Goal: Register for event/course

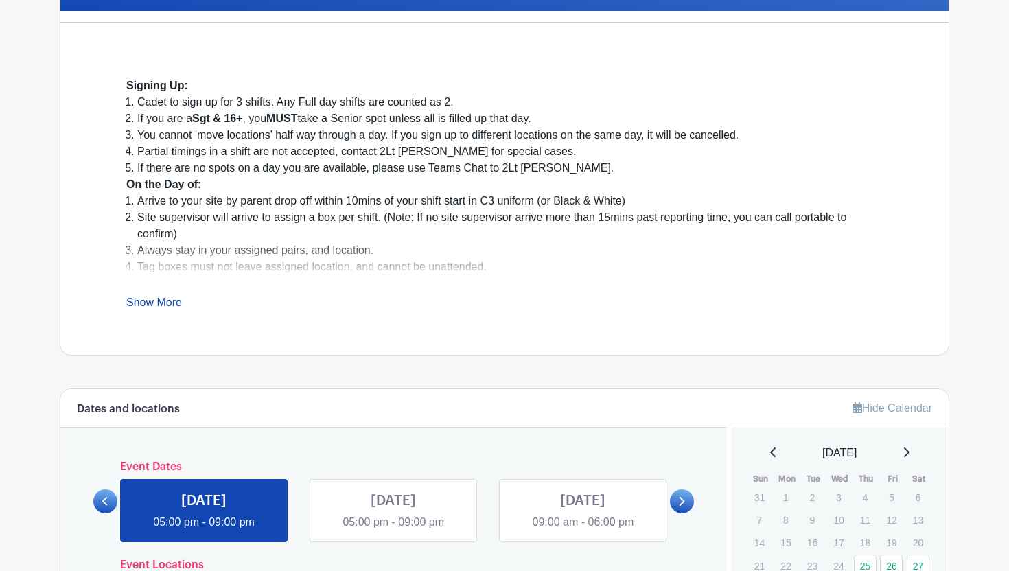
scroll to position [740, 0]
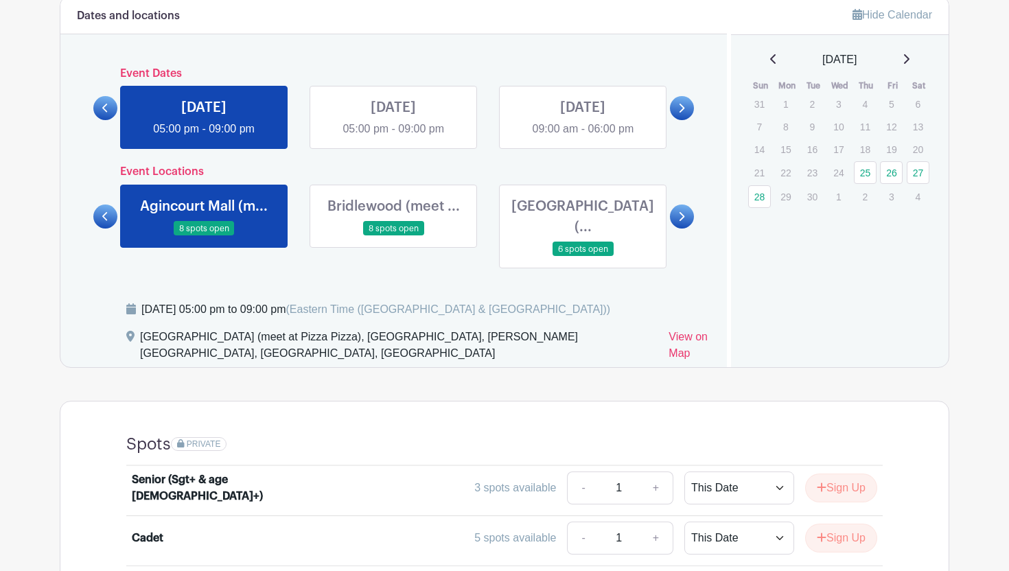
click at [583, 137] on link at bounding box center [583, 137] width 0 height 0
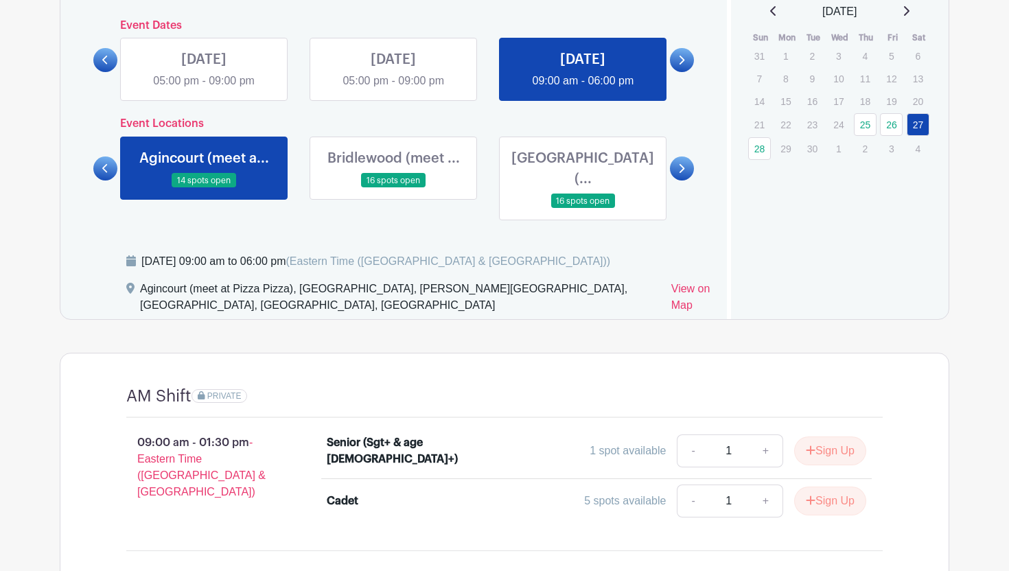
scroll to position [790, 0]
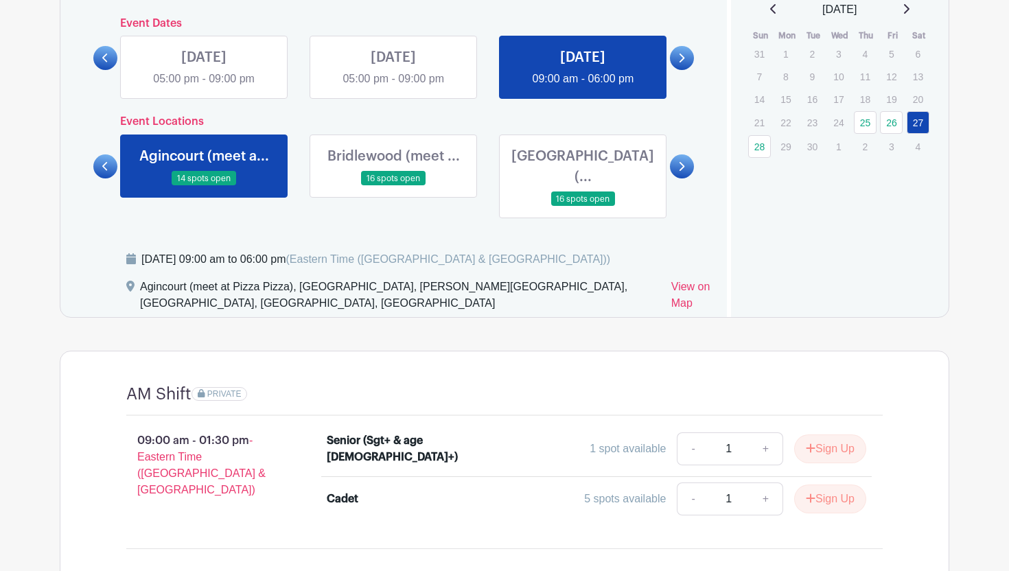
click at [680, 161] on icon at bounding box center [681, 166] width 6 height 10
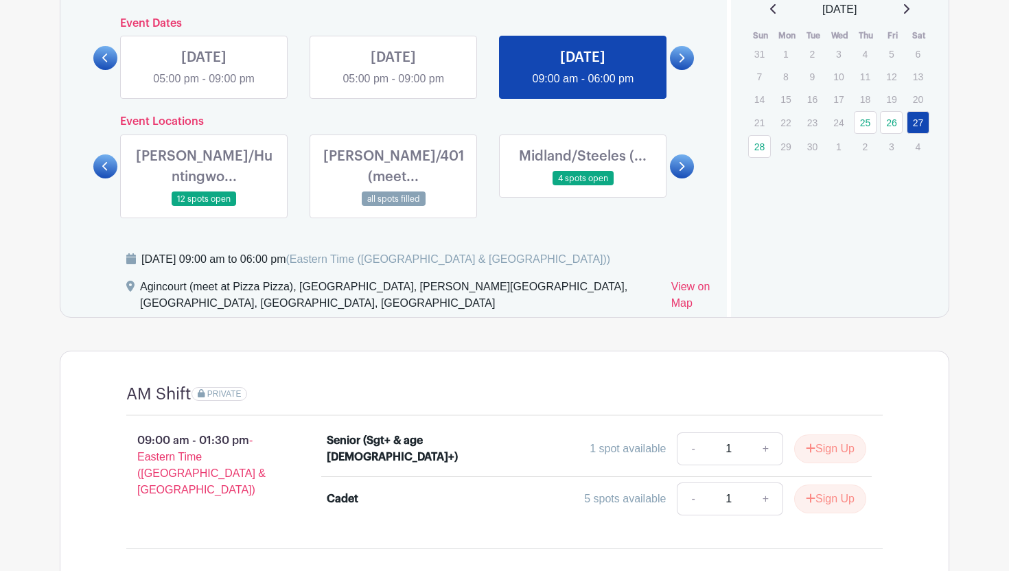
click at [679, 161] on icon at bounding box center [681, 166] width 6 height 10
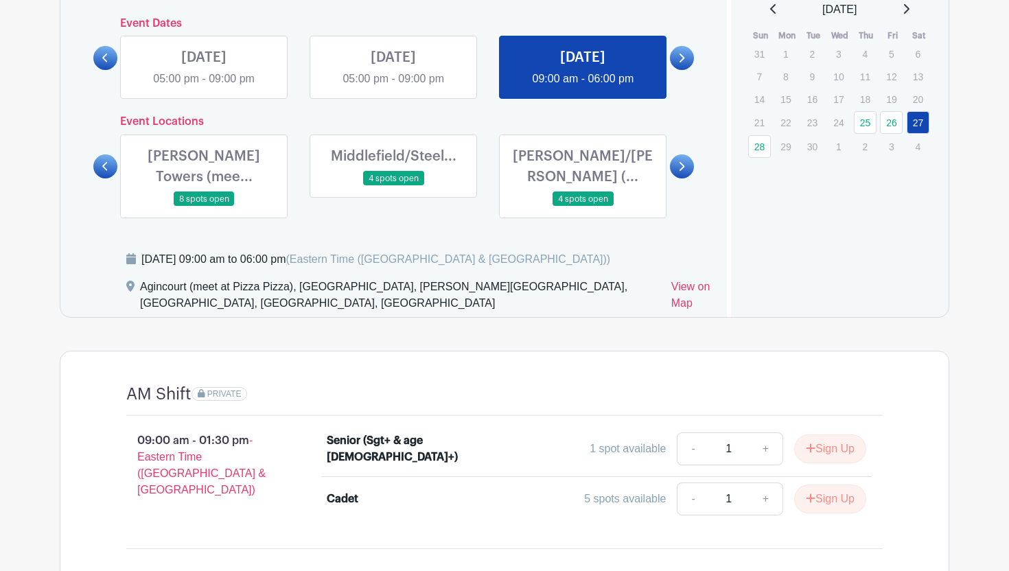
click at [679, 161] on icon at bounding box center [681, 166] width 6 height 10
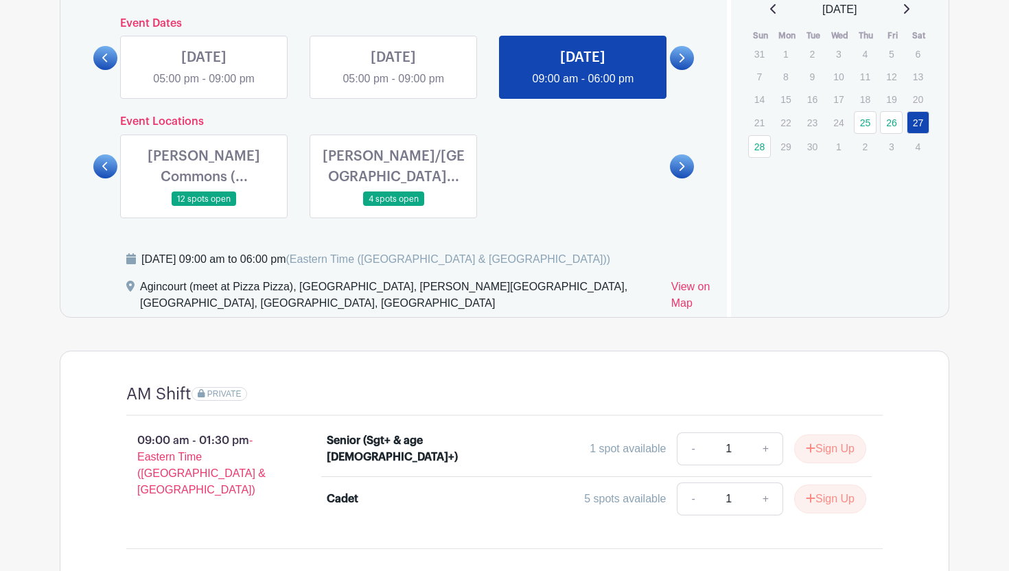
click at [393, 207] on link at bounding box center [393, 207] width 0 height 0
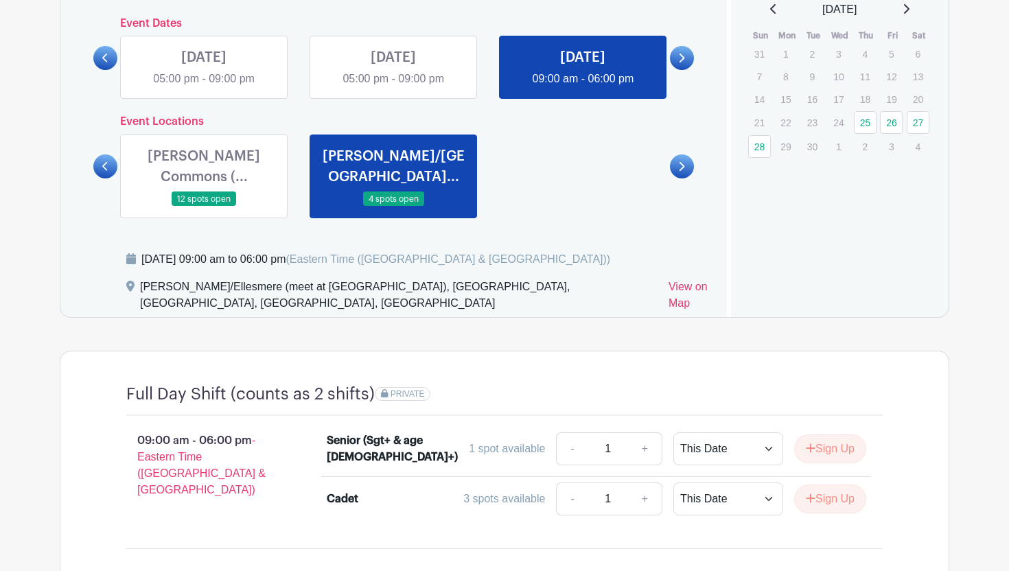
click at [204, 207] on link at bounding box center [204, 207] width 0 height 0
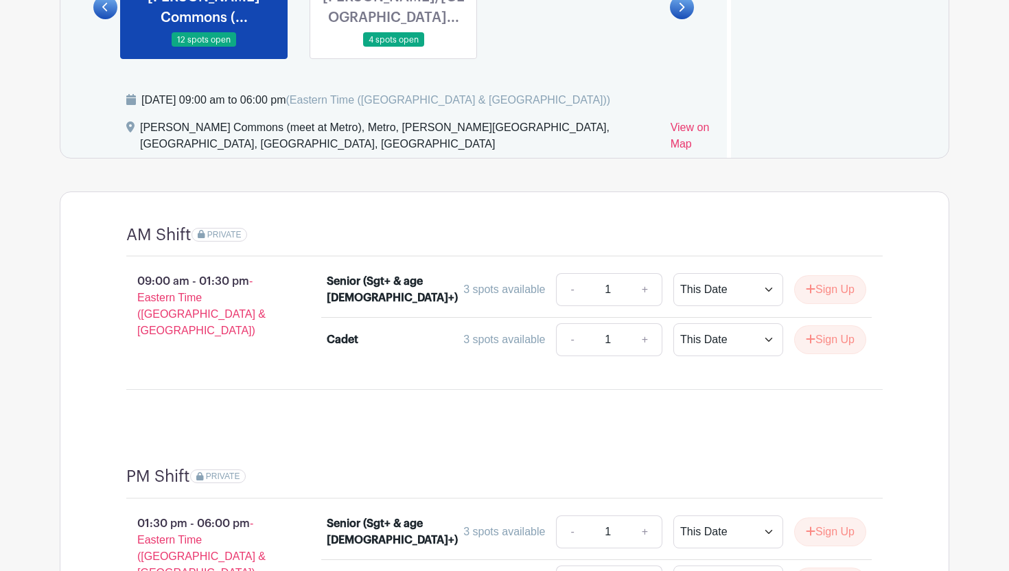
scroll to position [876, 0]
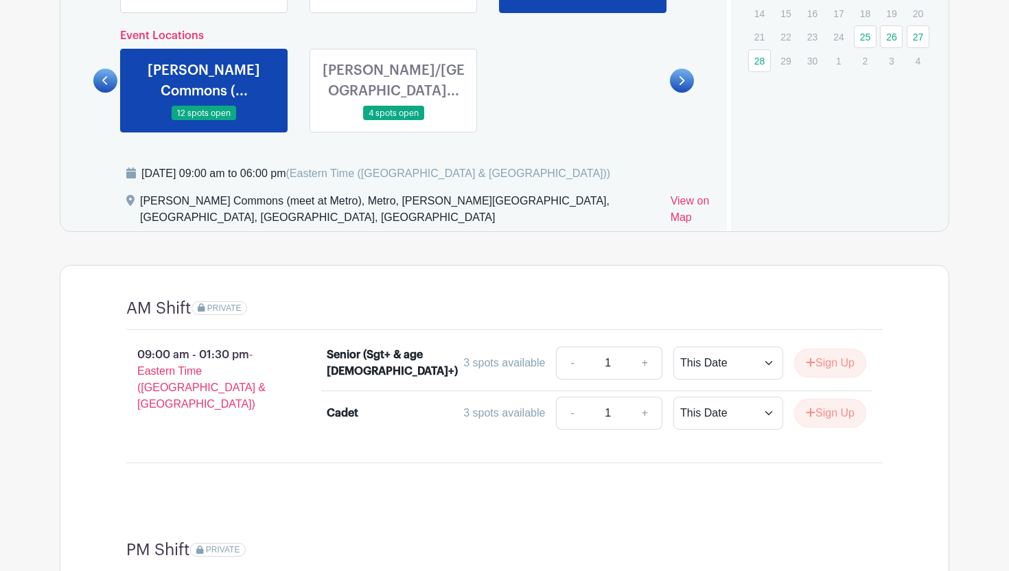
click at [110, 76] on link at bounding box center [105, 81] width 24 height 24
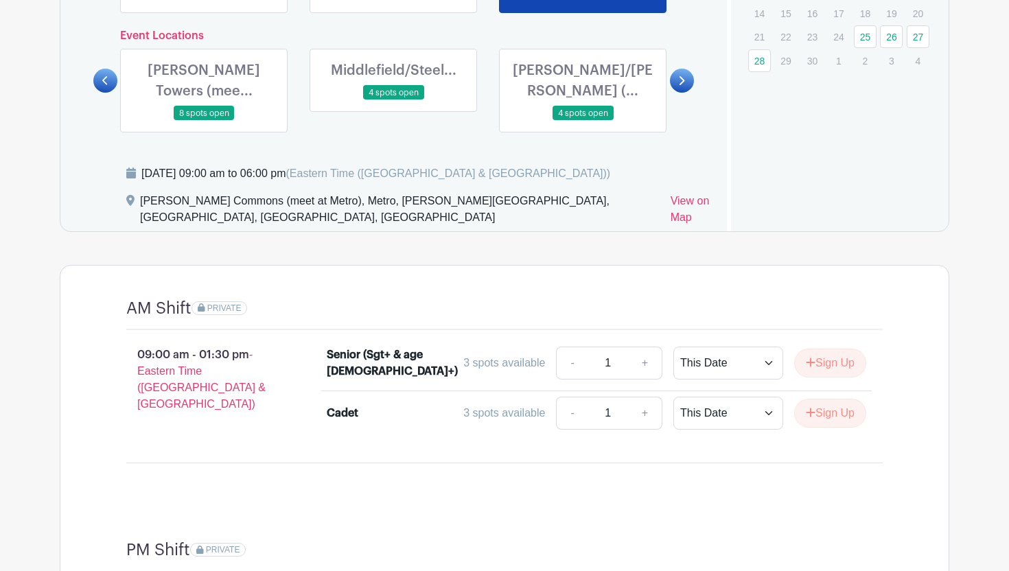
click at [112, 69] on link at bounding box center [105, 81] width 24 height 24
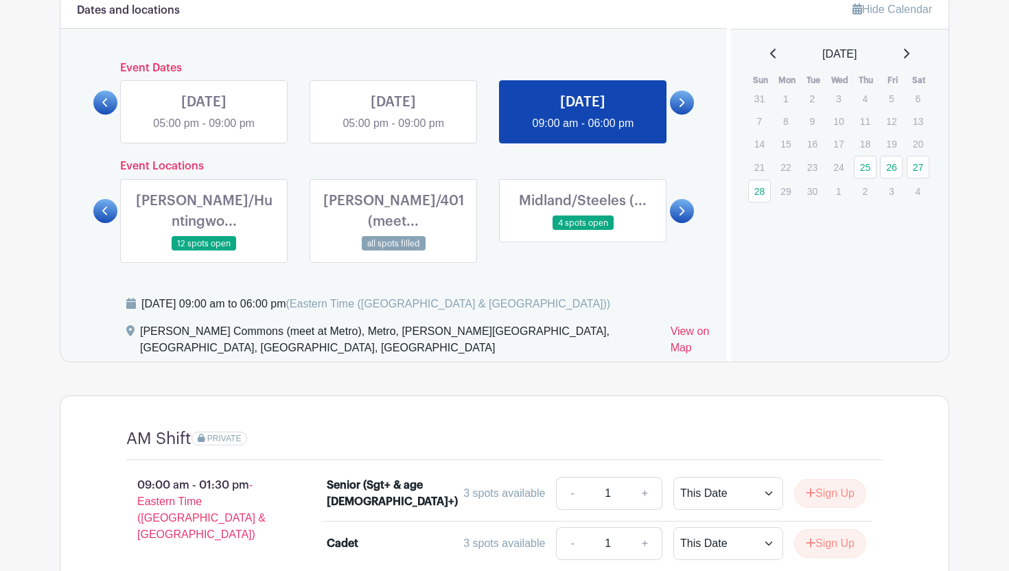
scroll to position [718, 0]
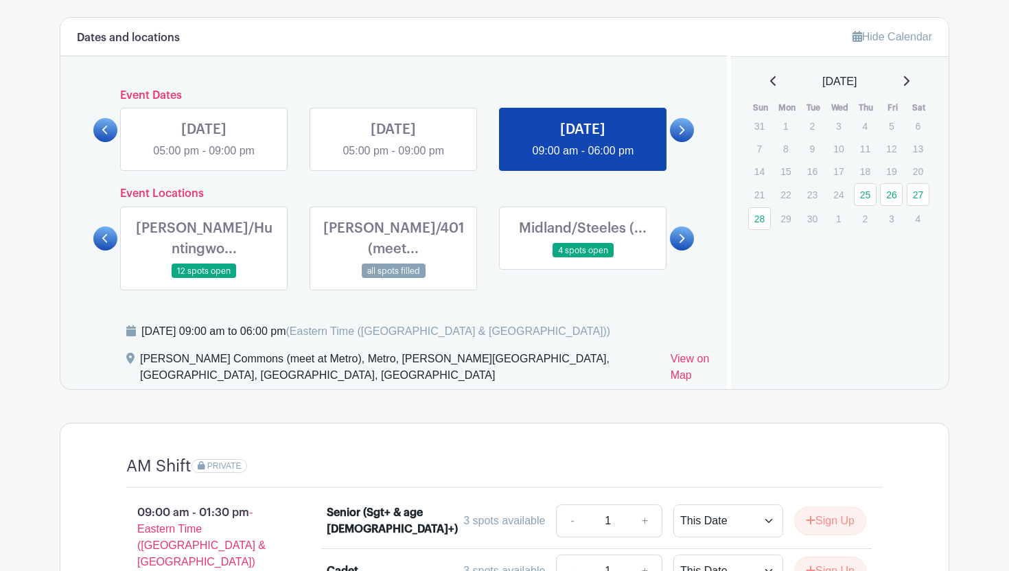
click at [686, 132] on link at bounding box center [682, 130] width 24 height 24
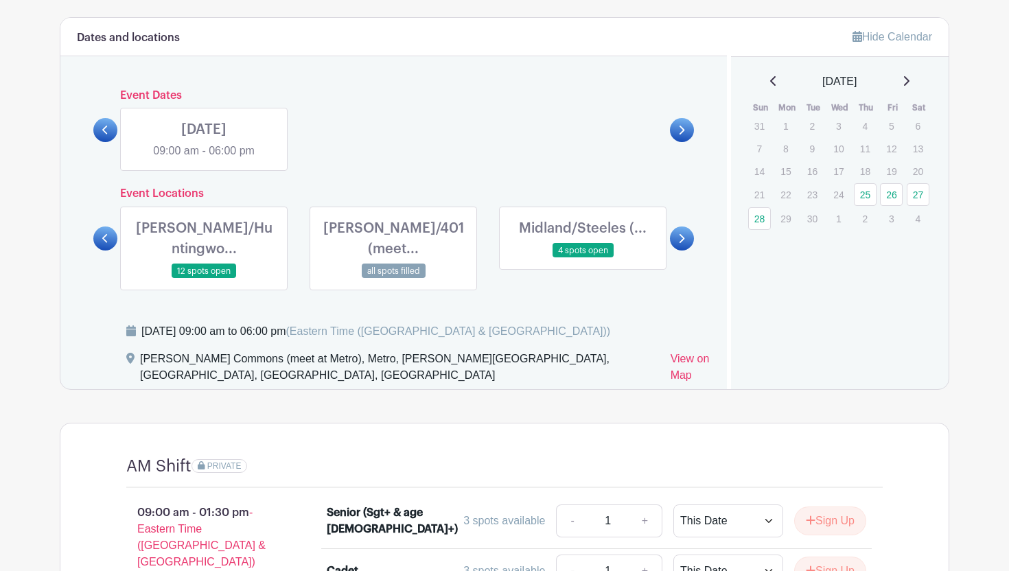
click at [204, 159] on link at bounding box center [204, 159] width 0 height 0
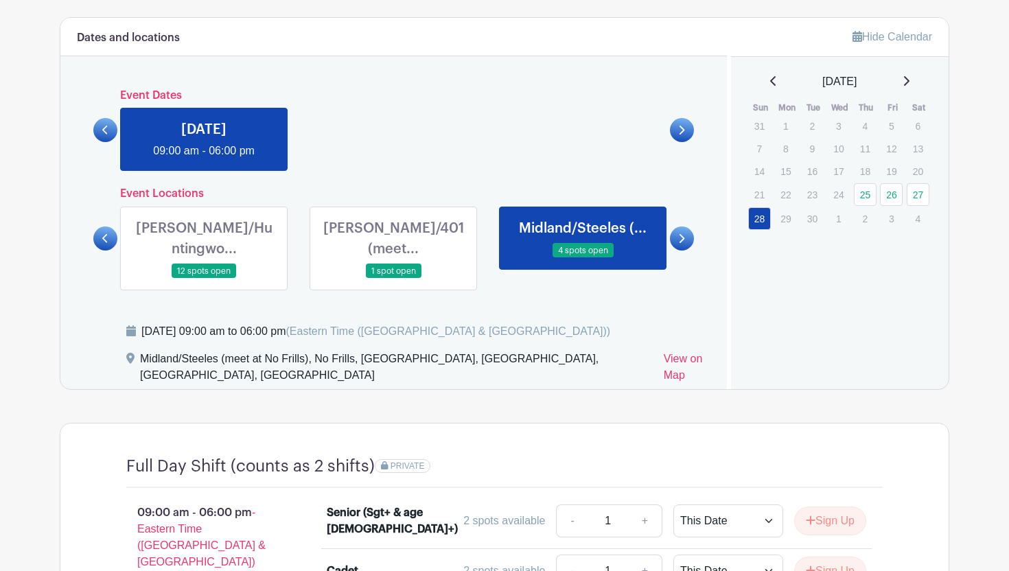
click at [393, 279] on link at bounding box center [393, 279] width 0 height 0
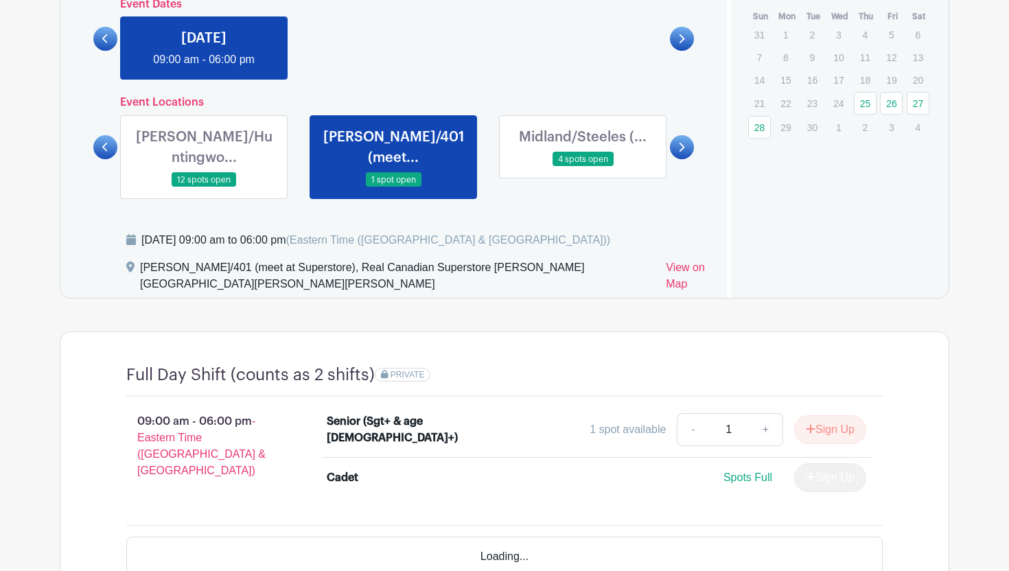
scroll to position [824, 0]
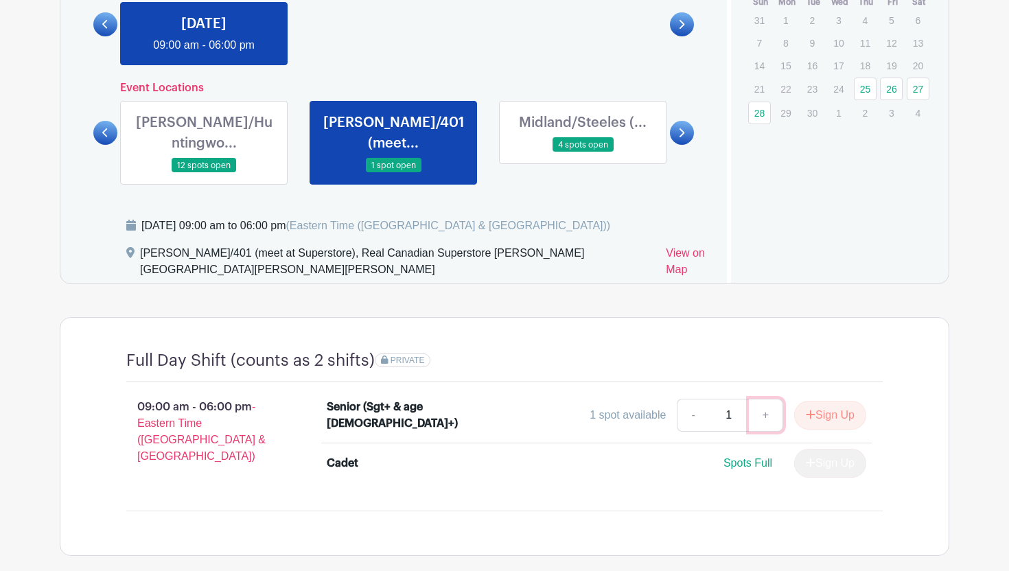
click at [757, 399] on link "+" at bounding box center [766, 415] width 34 height 33
click at [815, 401] on button "Sign Up" at bounding box center [830, 415] width 72 height 29
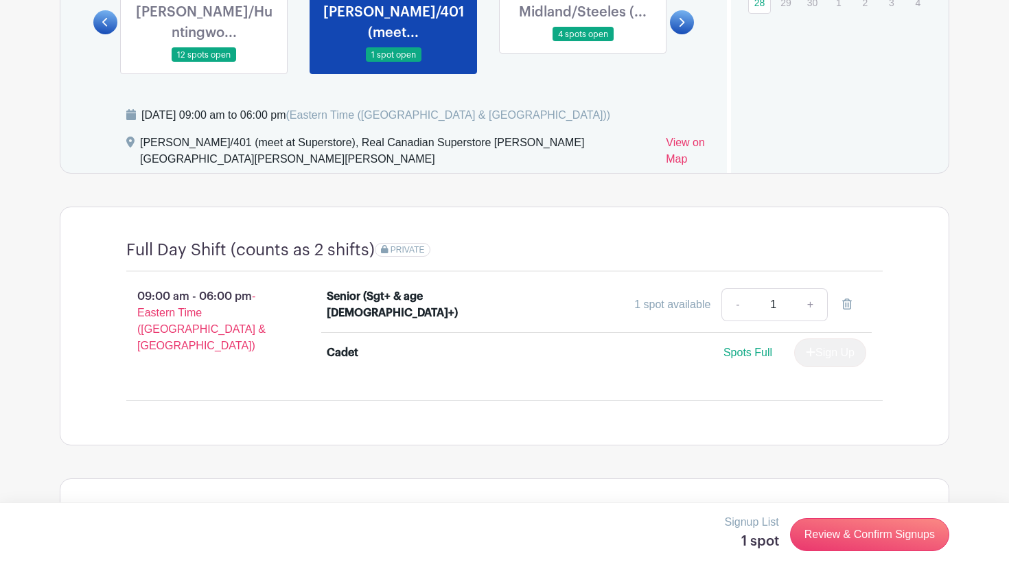
scroll to position [937, 0]
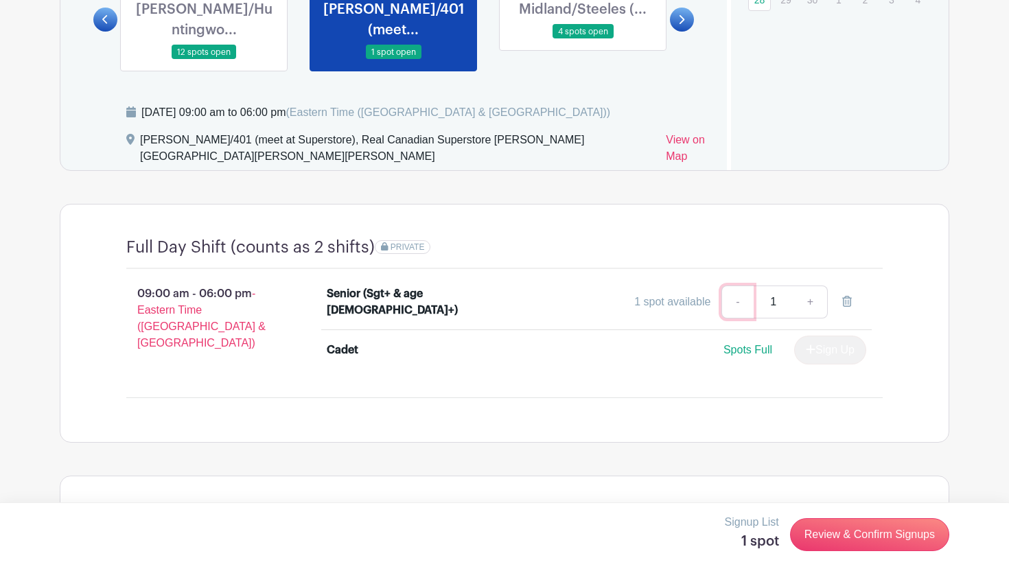
click at [742, 286] on link "-" at bounding box center [738, 302] width 32 height 33
click at [809, 288] on link "+" at bounding box center [811, 302] width 34 height 33
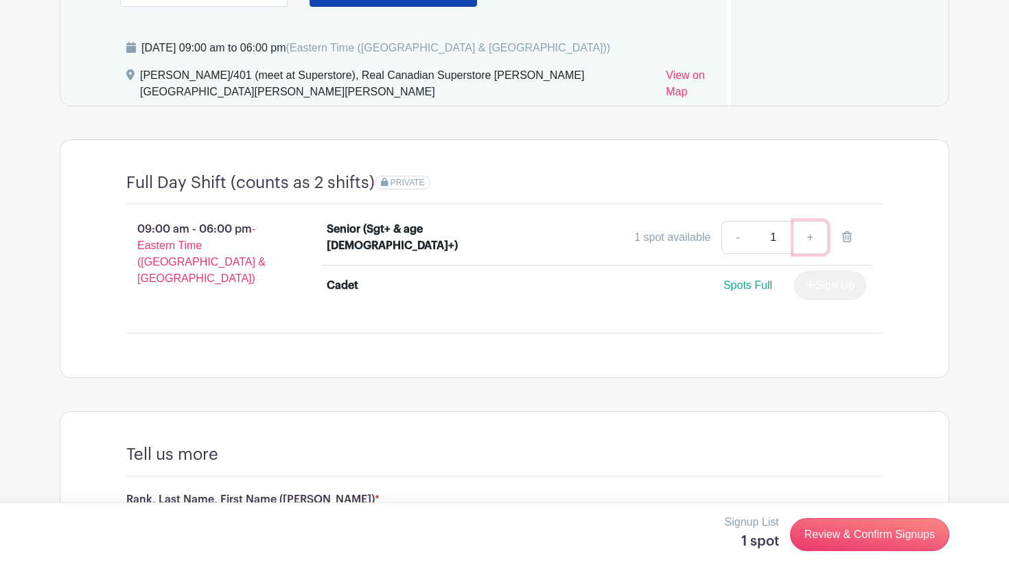
scroll to position [1245, 0]
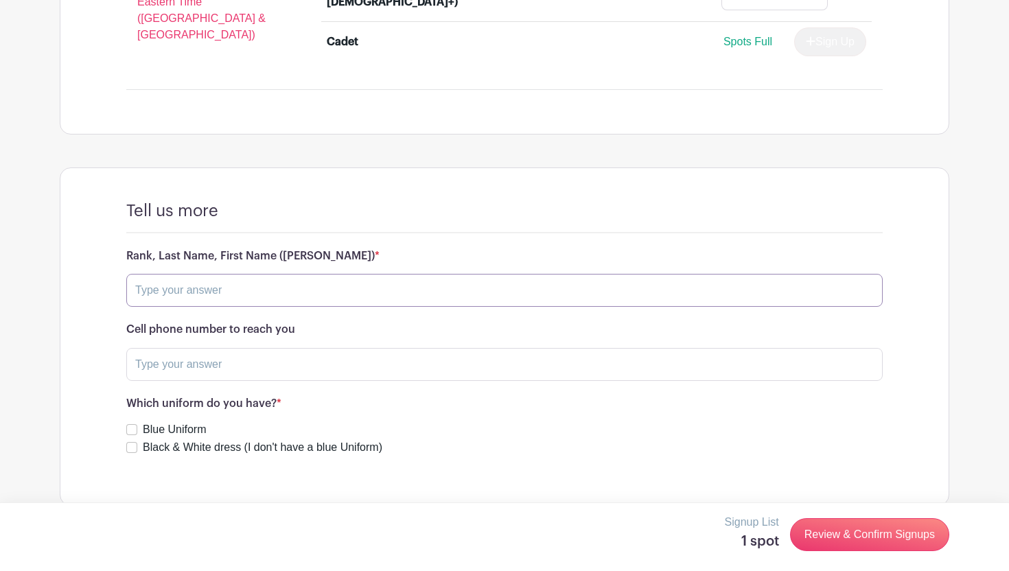
click at [269, 277] on input "text" at bounding box center [504, 290] width 757 height 33
type input "FSgt Mahmood"
click at [244, 348] on input "text" at bounding box center [504, 364] width 757 height 33
type input "[PHONE_NUMBER]"
click at [132, 424] on input "Blue Uniform" at bounding box center [131, 429] width 11 height 11
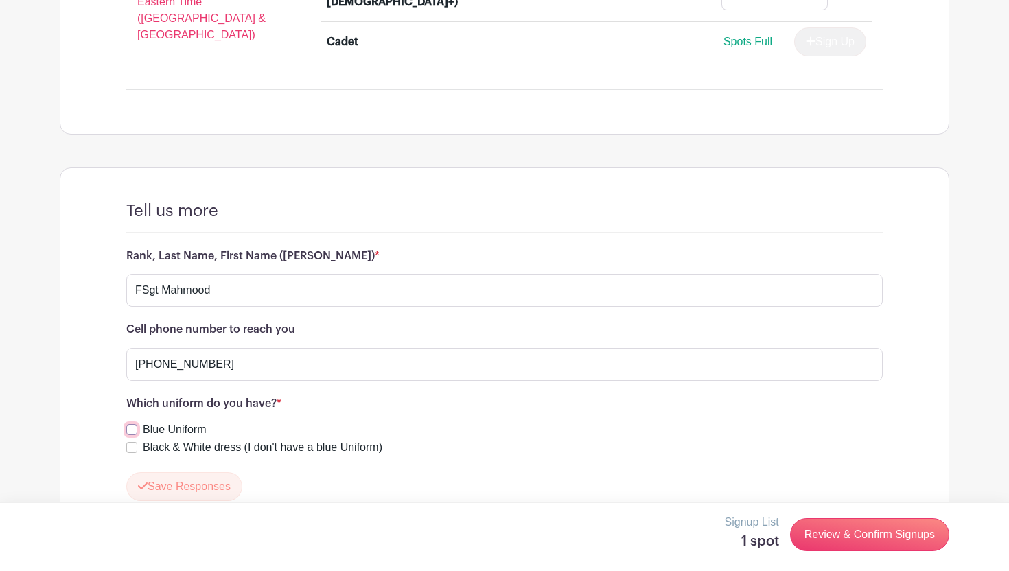
checkbox input "true"
click at [152, 472] on button "Save Responses" at bounding box center [184, 486] width 116 height 29
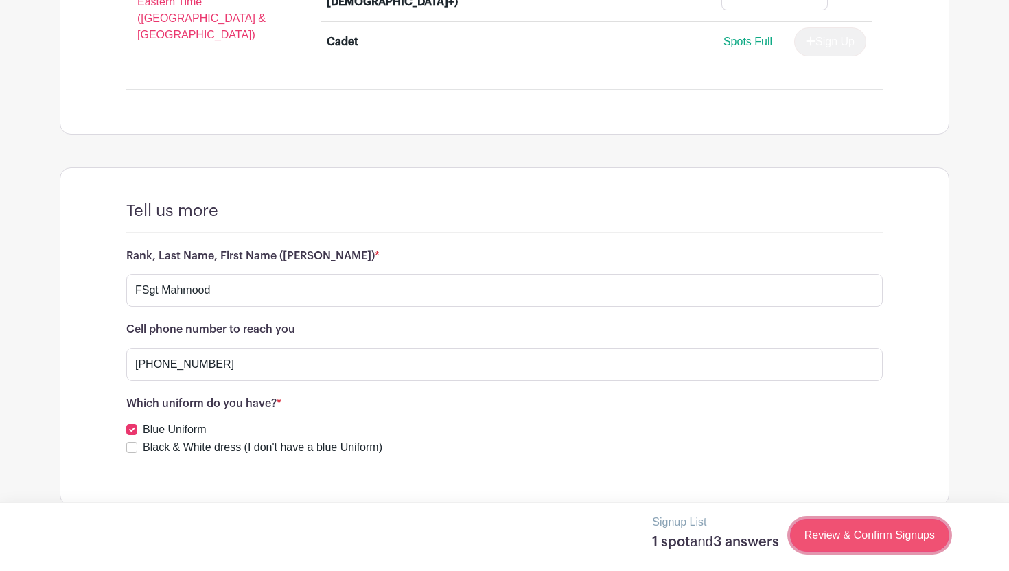
click at [844, 539] on link "Review & Confirm Signups" at bounding box center [869, 535] width 159 height 33
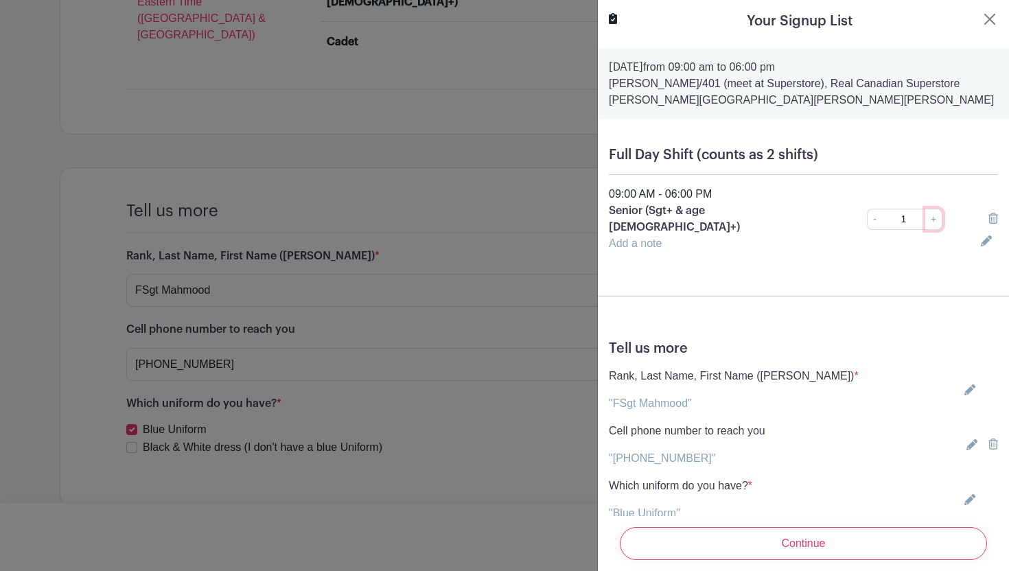
click at [933, 213] on link "+" at bounding box center [934, 219] width 17 height 21
click at [871, 218] on link "-" at bounding box center [874, 219] width 15 height 21
click at [912, 217] on input "1" at bounding box center [904, 219] width 45 height 21
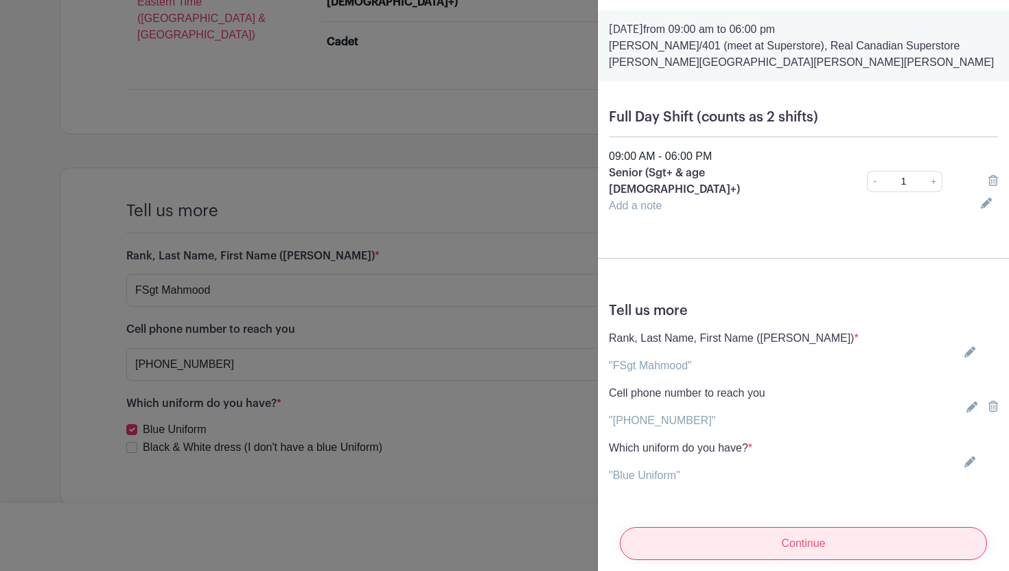
click at [803, 527] on input "Continue" at bounding box center [803, 543] width 367 height 33
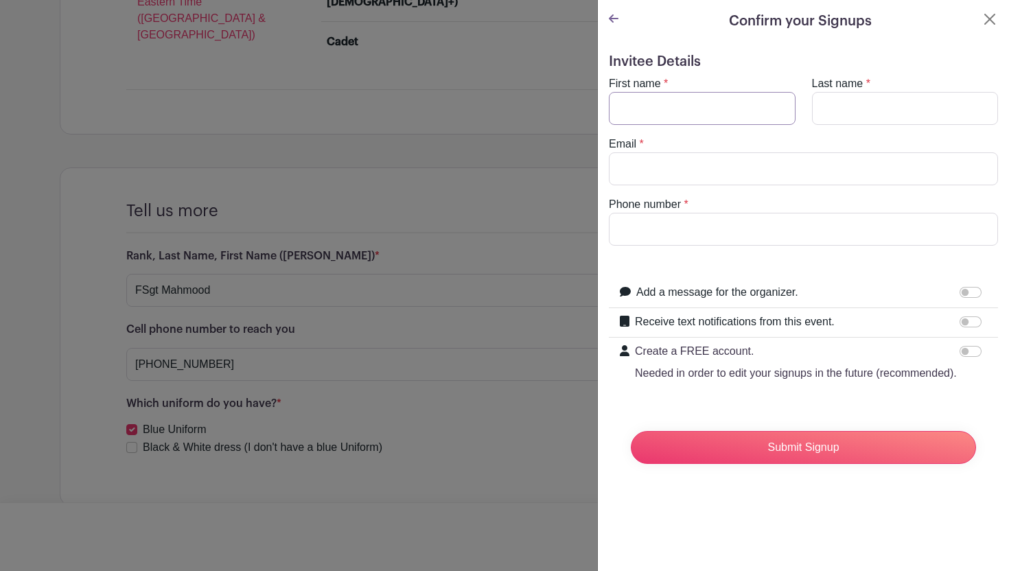
click at [727, 117] on input "First name" at bounding box center [702, 108] width 187 height 33
type input "Ruya"
click at [871, 108] on input "Last name" at bounding box center [905, 108] width 187 height 33
type input "Mahmood"
click at [802, 151] on div "Email *" at bounding box center [804, 160] width 406 height 49
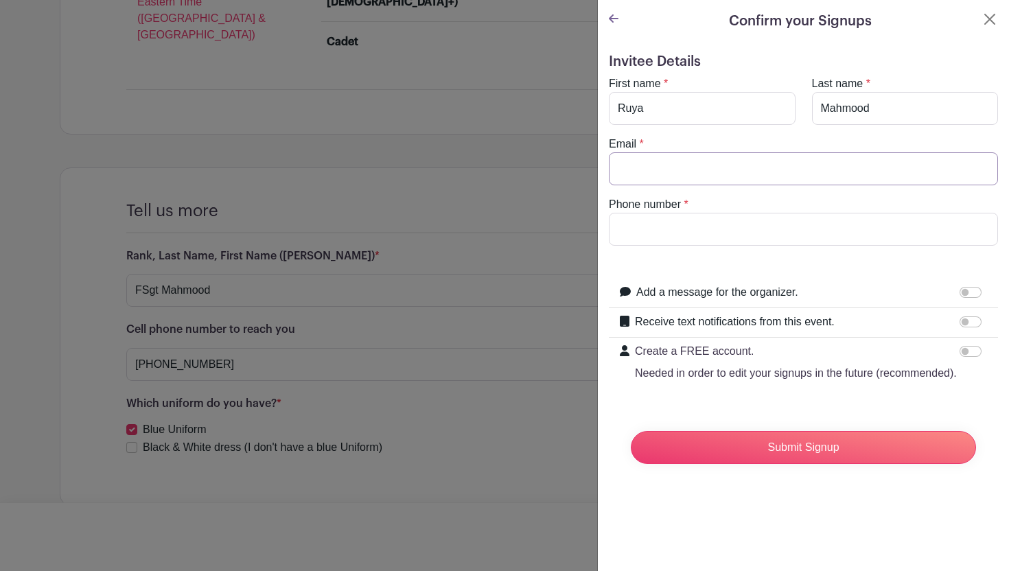
click at [795, 167] on input "Email" at bounding box center [803, 168] width 389 height 33
type input "[EMAIL_ADDRESS][DOMAIN_NAME]"
click at [774, 238] on input "Phone number" at bounding box center [803, 229] width 389 height 33
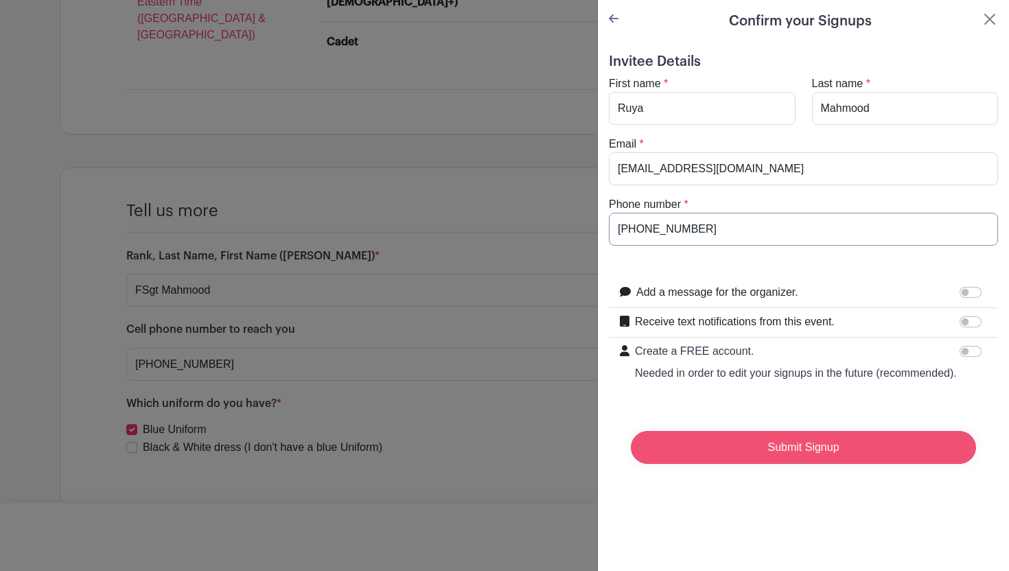
type input "[PHONE_NUMBER]"
click at [783, 446] on input "Submit Signup" at bounding box center [803, 447] width 345 height 33
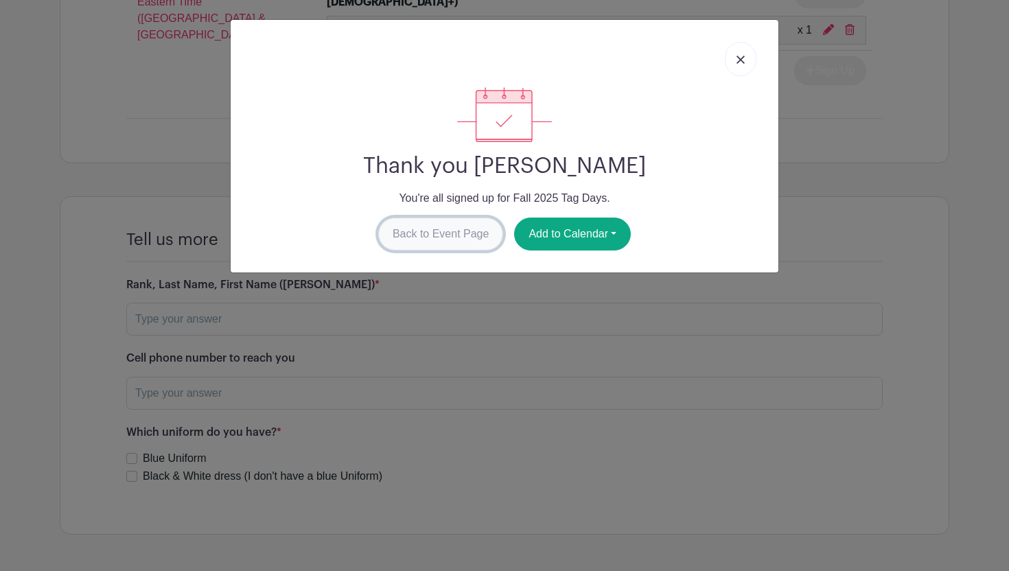
click at [446, 232] on link "Back to Event Page" at bounding box center [441, 234] width 126 height 33
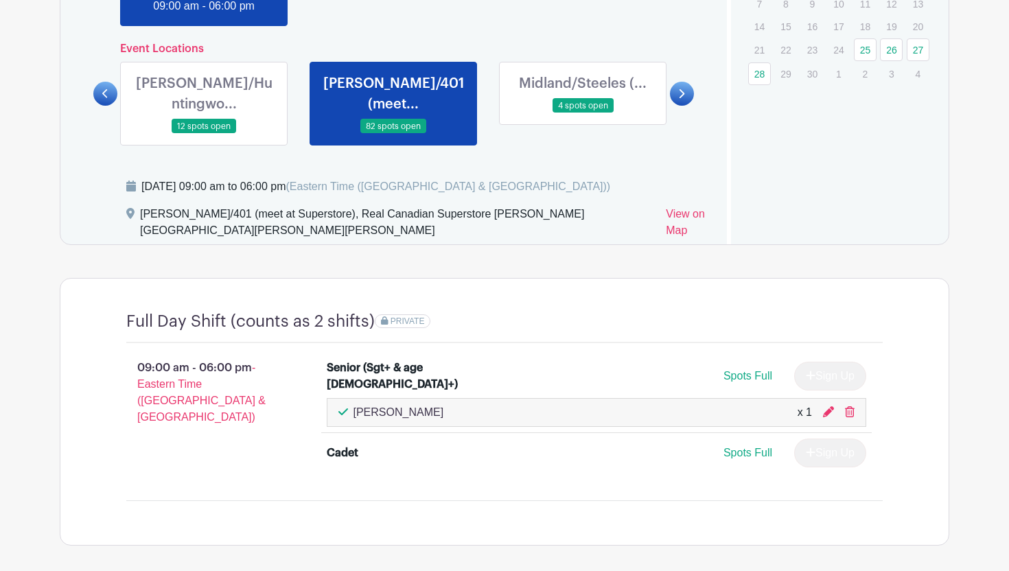
scroll to position [864, 0]
click at [847, 406] on icon at bounding box center [850, 411] width 10 height 11
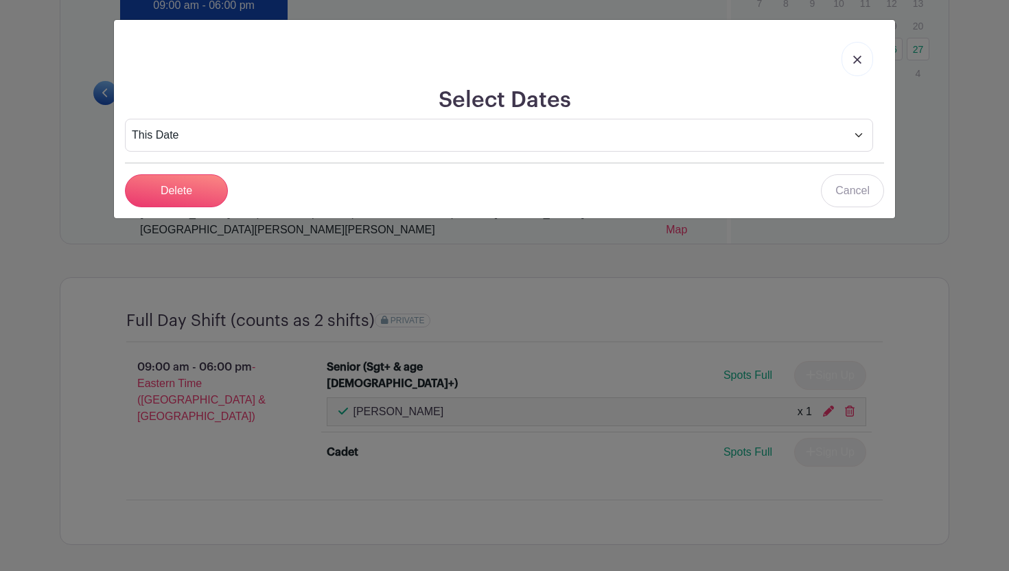
click at [698, 159] on form "This Date Select Dates Select Dates [GEOGRAPHIC_DATA] Cancel" at bounding box center [504, 163] width 759 height 89
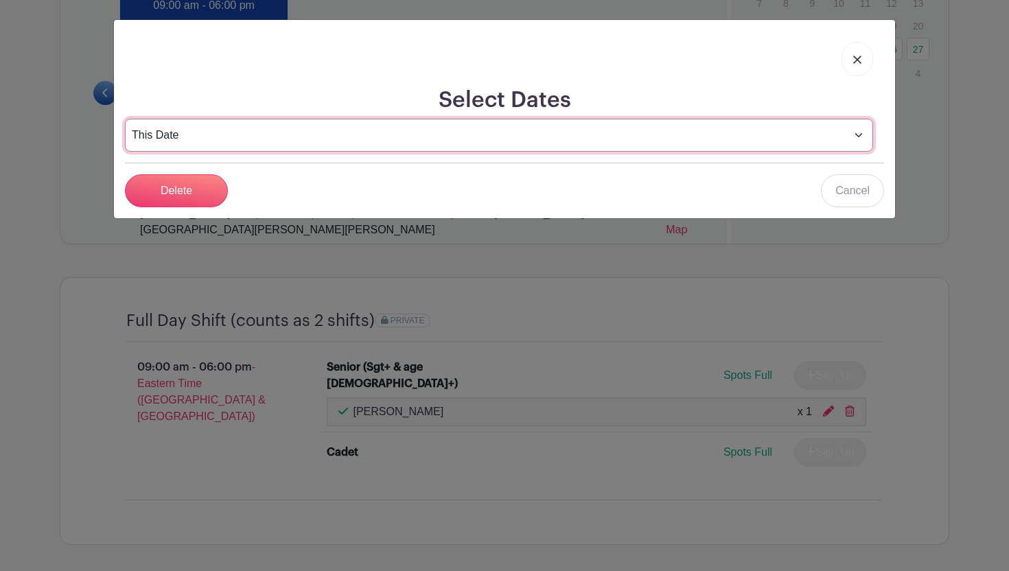
click at [679, 145] on select "This Date Select Dates" at bounding box center [499, 135] width 748 height 33
click at [125, 119] on select "This Date Select Dates" at bounding box center [499, 135] width 748 height 33
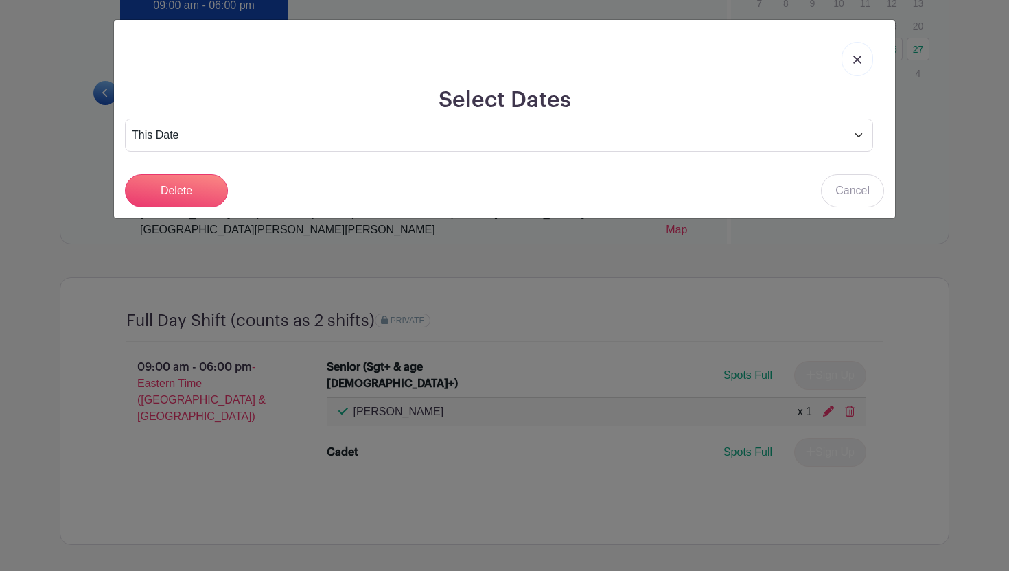
click at [846, 52] on link at bounding box center [858, 59] width 32 height 34
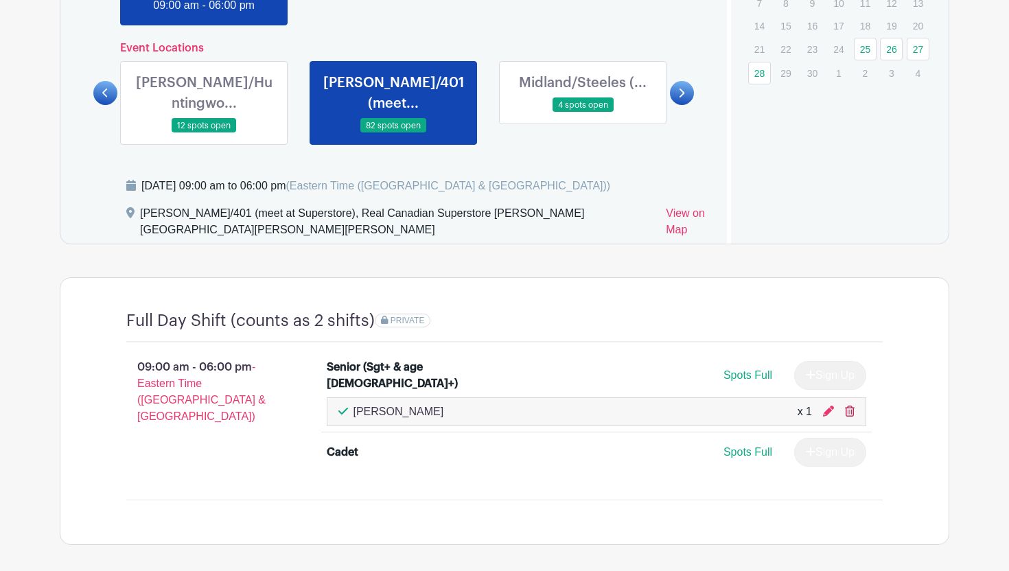
click at [849, 406] on icon at bounding box center [850, 411] width 10 height 11
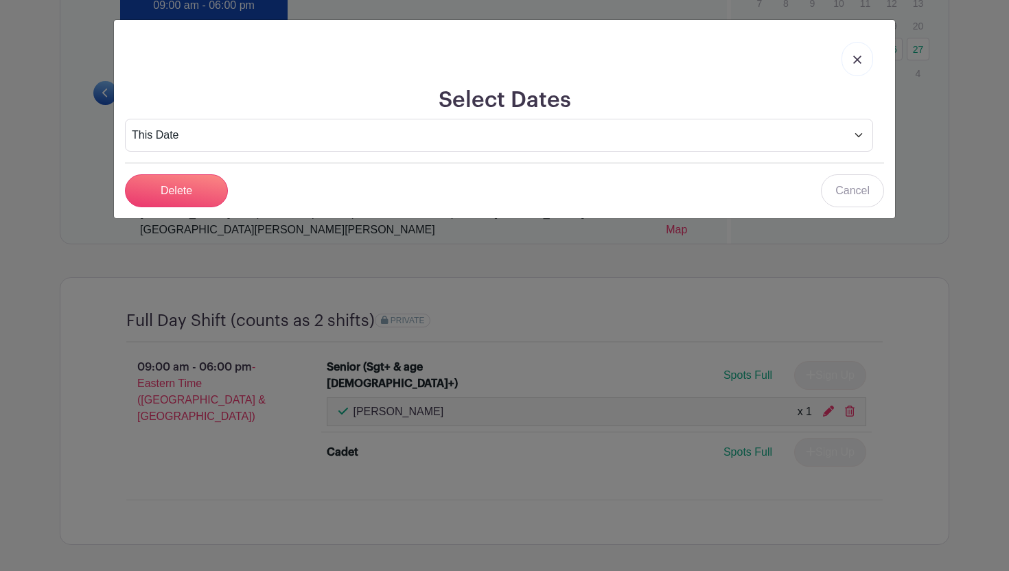
click at [859, 61] on img at bounding box center [857, 60] width 8 height 8
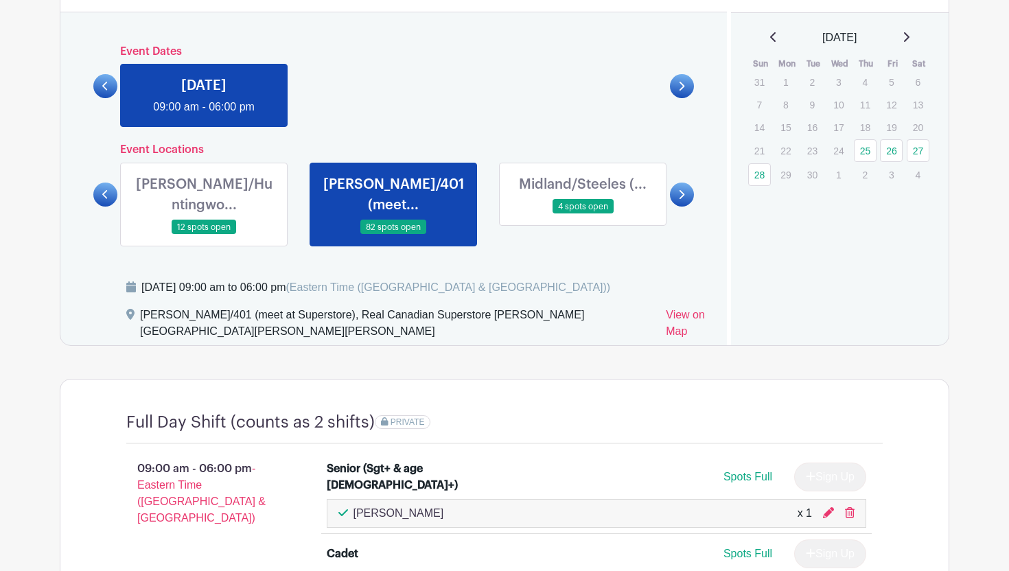
scroll to position [761, 0]
click at [106, 90] on icon at bounding box center [104, 86] width 5 height 9
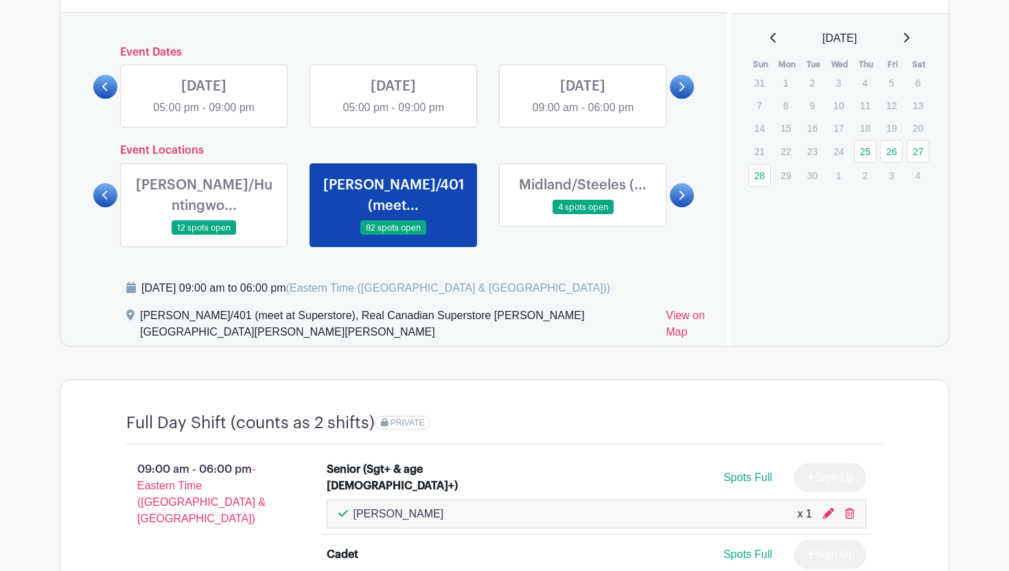
click at [583, 116] on link at bounding box center [583, 116] width 0 height 0
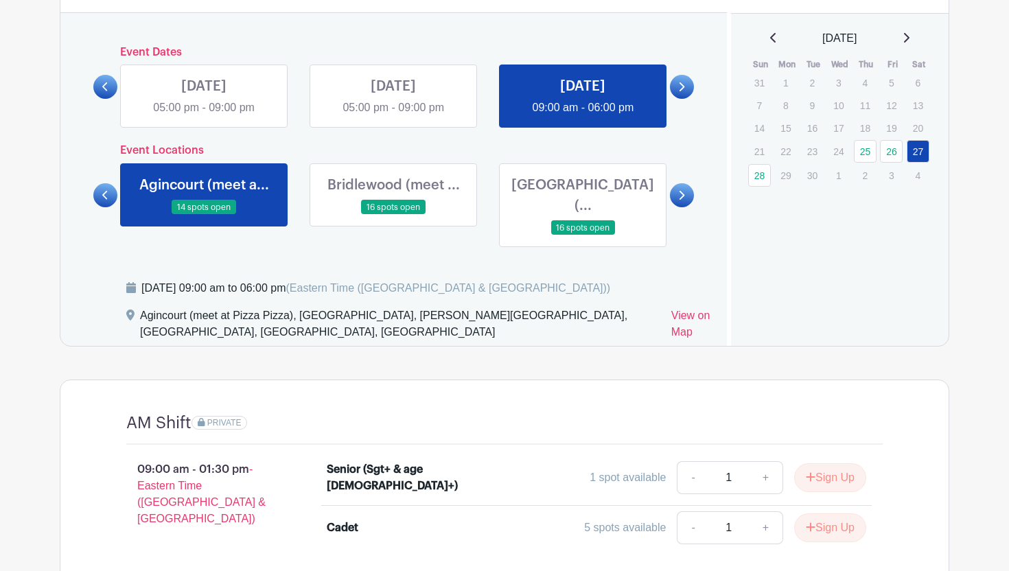
click at [583, 116] on link at bounding box center [583, 116] width 0 height 0
click at [678, 192] on link at bounding box center [682, 195] width 24 height 24
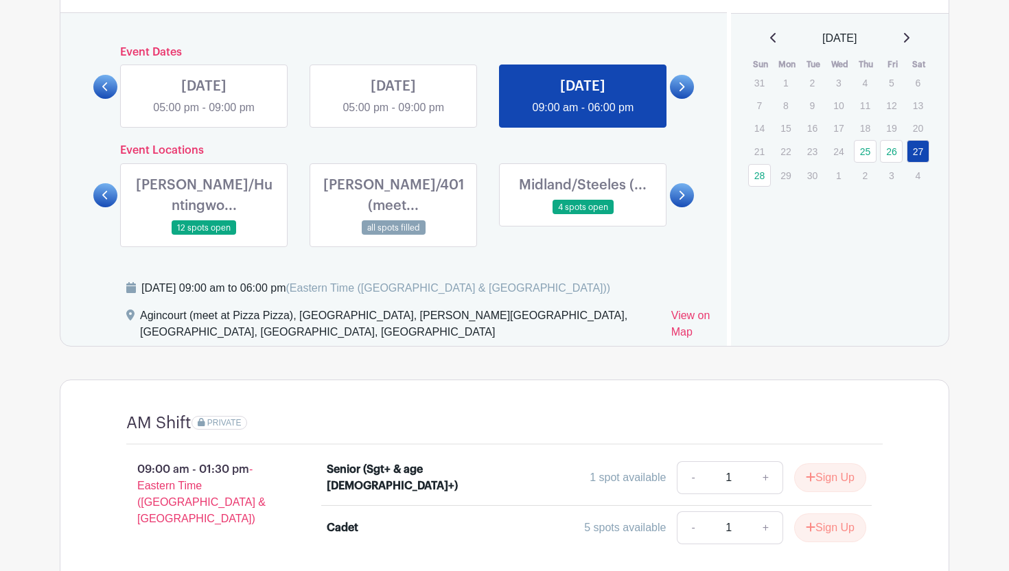
click at [678, 192] on link at bounding box center [682, 195] width 24 height 24
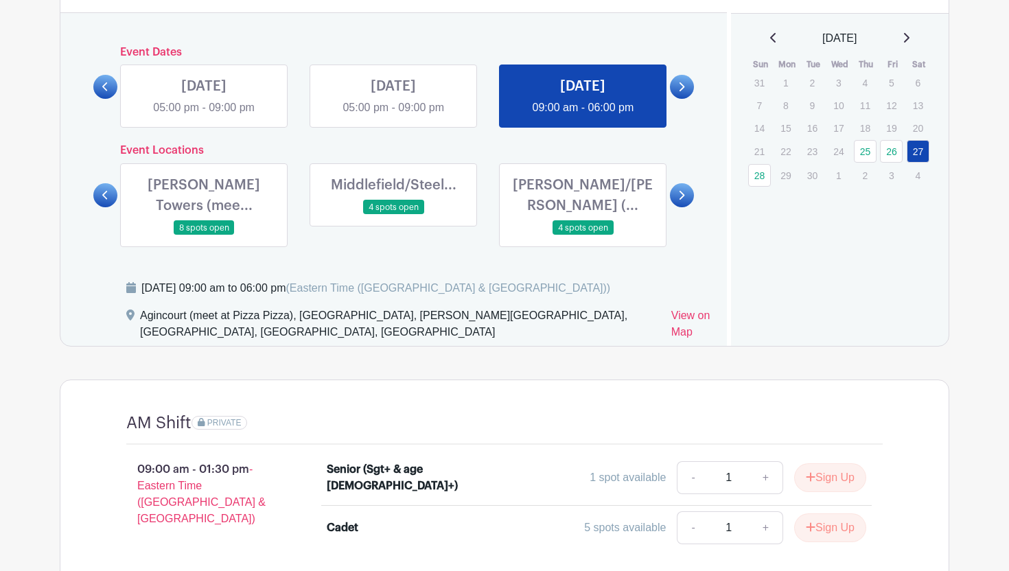
click at [678, 192] on link at bounding box center [682, 195] width 24 height 24
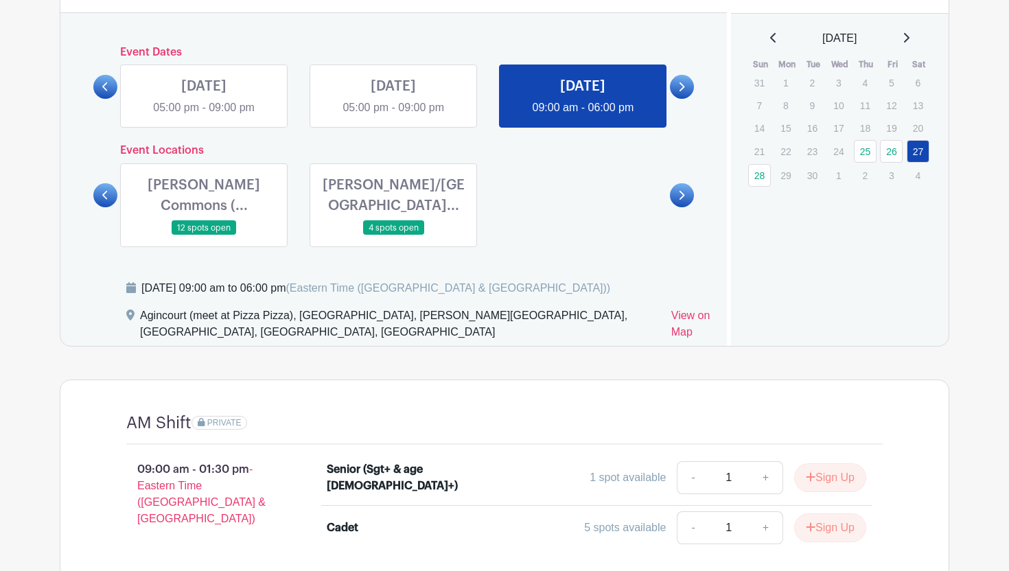
click at [204, 236] on link at bounding box center [204, 236] width 0 height 0
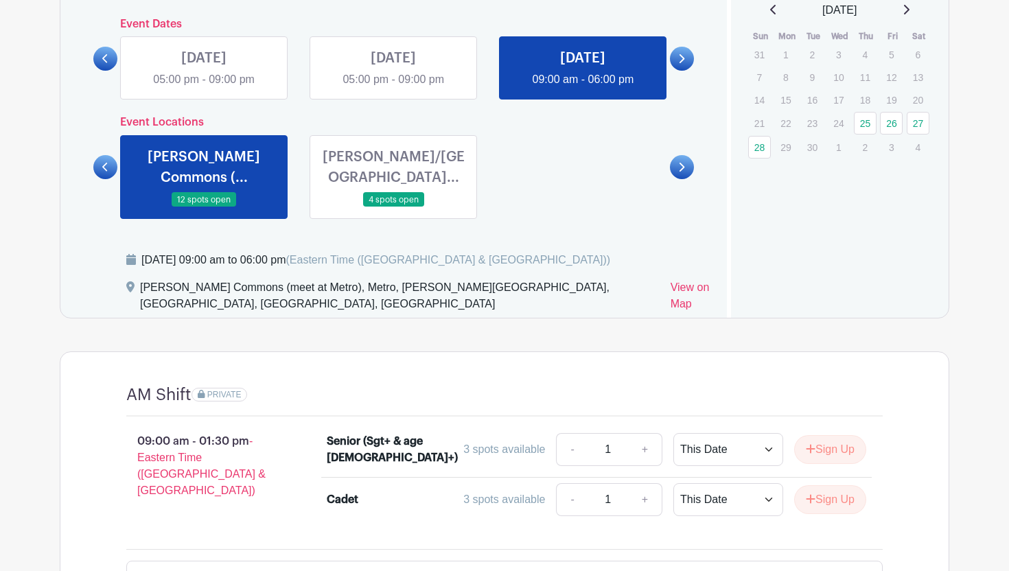
scroll to position [804, 0]
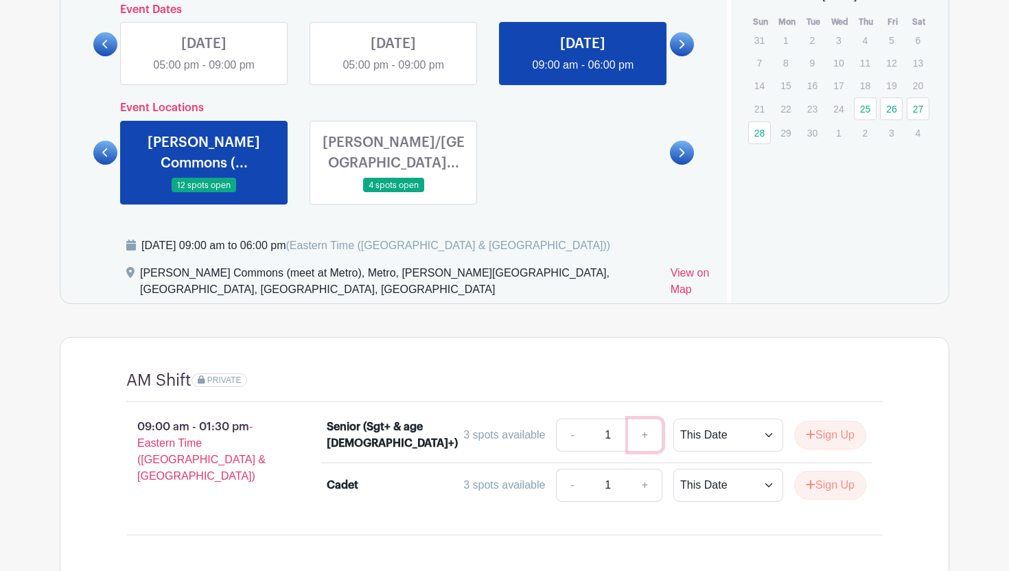
click at [656, 430] on link "+" at bounding box center [645, 435] width 34 height 33
click at [556, 421] on link "-" at bounding box center [572, 435] width 32 height 33
click at [649, 424] on link "+" at bounding box center [645, 435] width 34 height 33
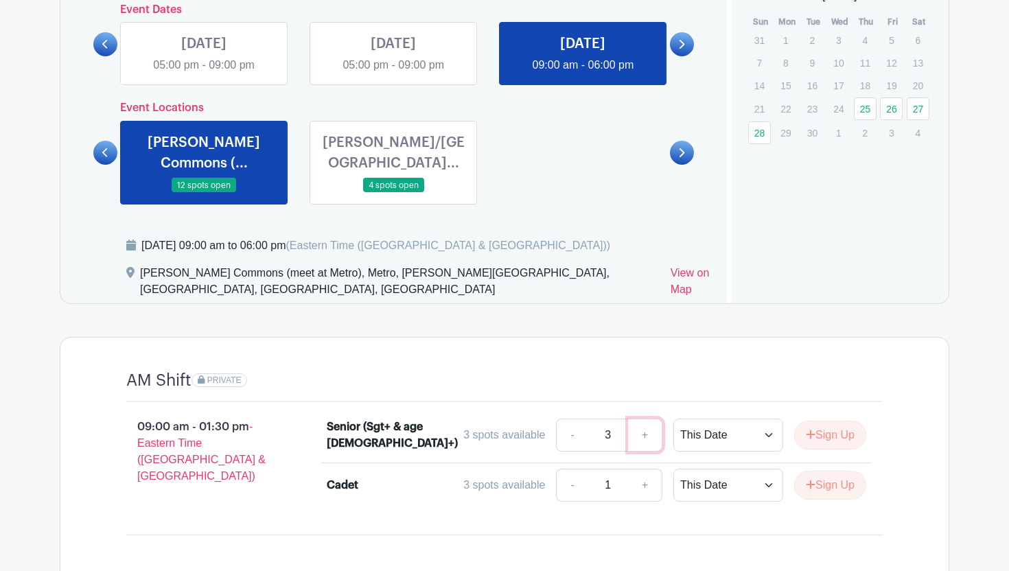
click at [649, 424] on link "+" at bounding box center [645, 435] width 34 height 33
click at [550, 422] on div "3 spots available - 3 + This Date Select Dates Select Dates Sign Up" at bounding box center [663, 435] width 405 height 33
click at [556, 421] on link "-" at bounding box center [572, 435] width 32 height 33
type input "1"
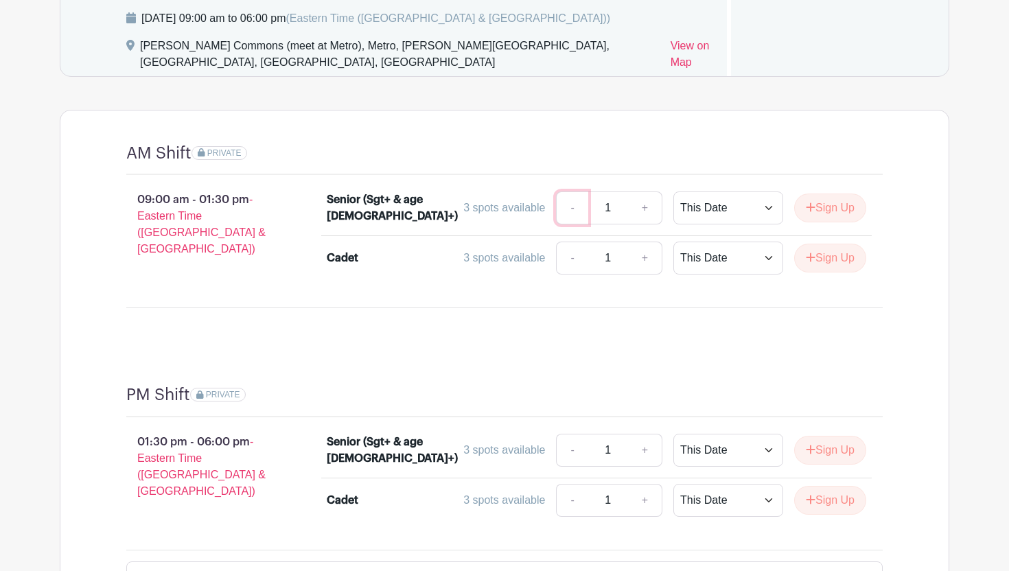
scroll to position [1102, 0]
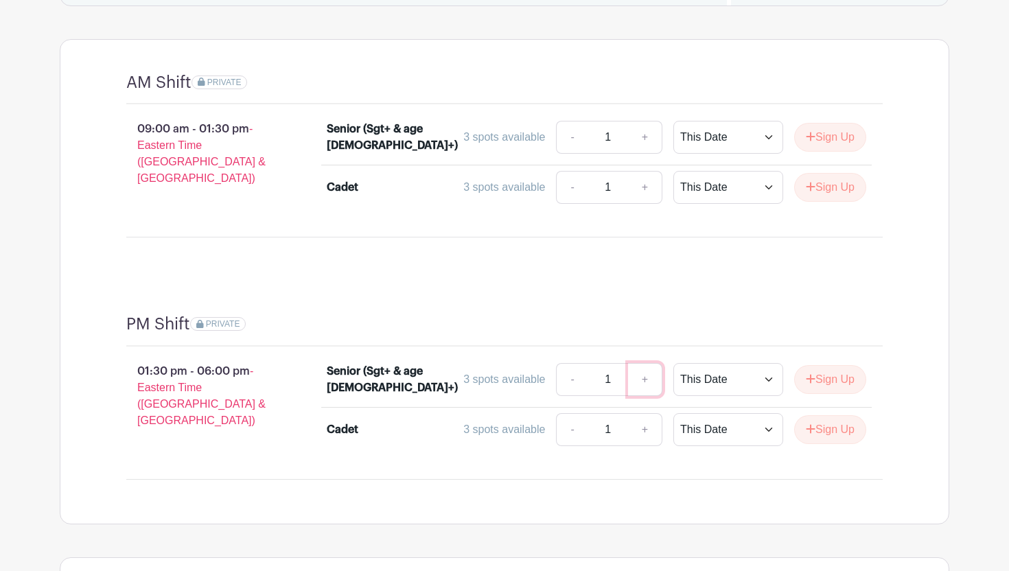
click at [647, 364] on link "+" at bounding box center [645, 379] width 34 height 33
click at [643, 365] on link "+" at bounding box center [645, 379] width 34 height 33
type input "3"
click at [807, 375] on icon "submit" at bounding box center [811, 379] width 9 height 9
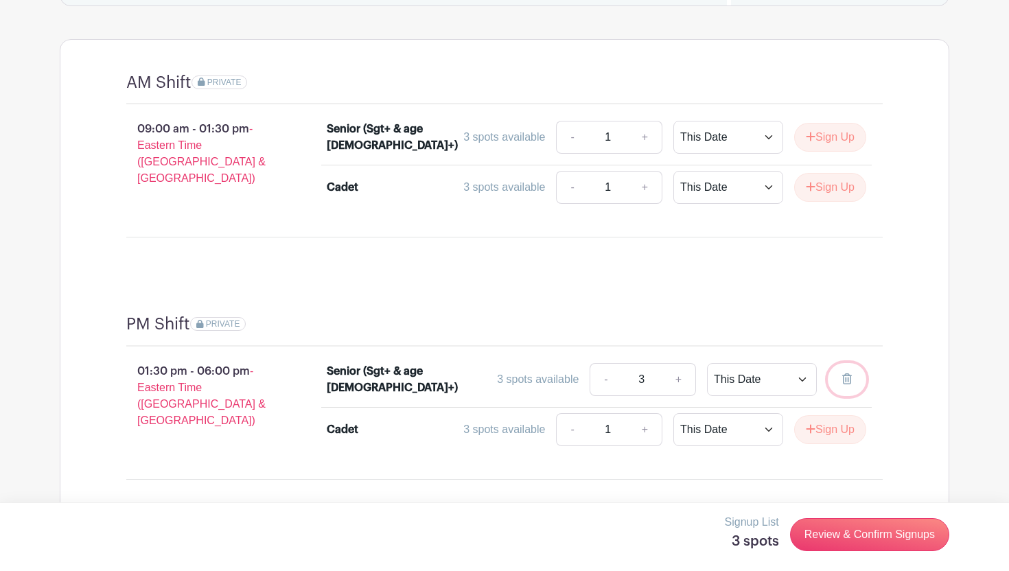
click at [846, 374] on icon at bounding box center [847, 379] width 10 height 11
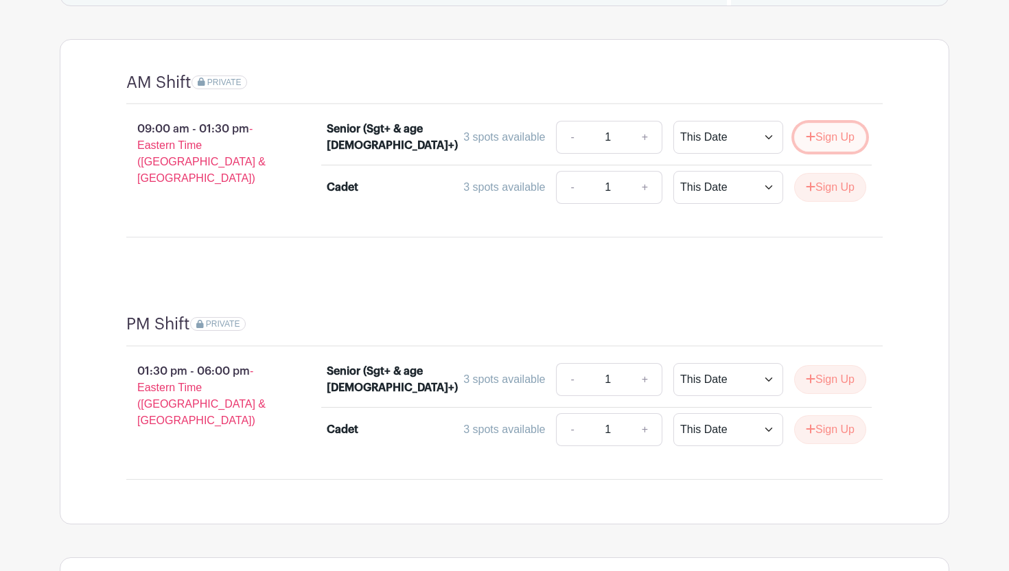
click at [820, 128] on button "Sign Up" at bounding box center [830, 137] width 72 height 29
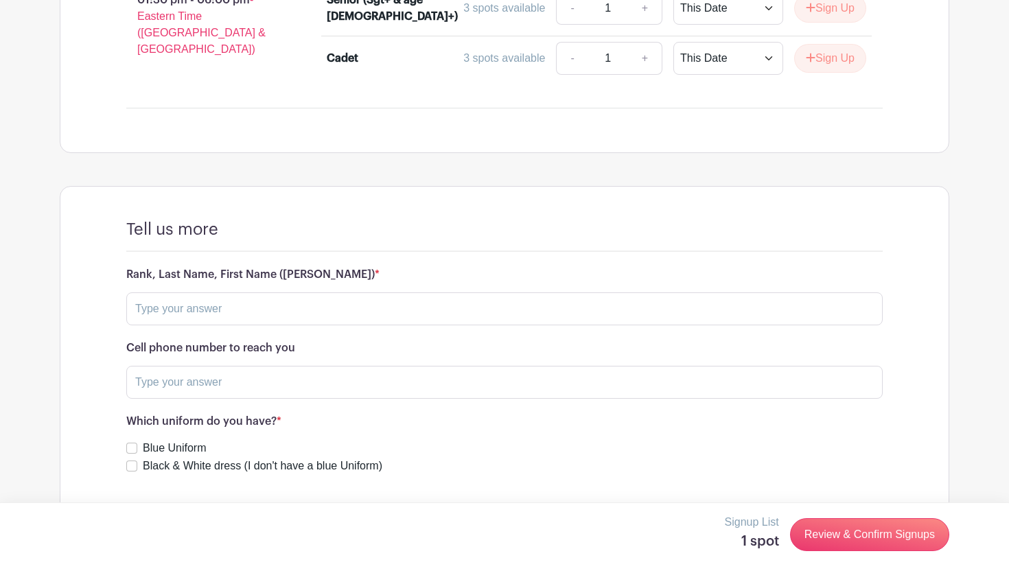
scroll to position [1479, 0]
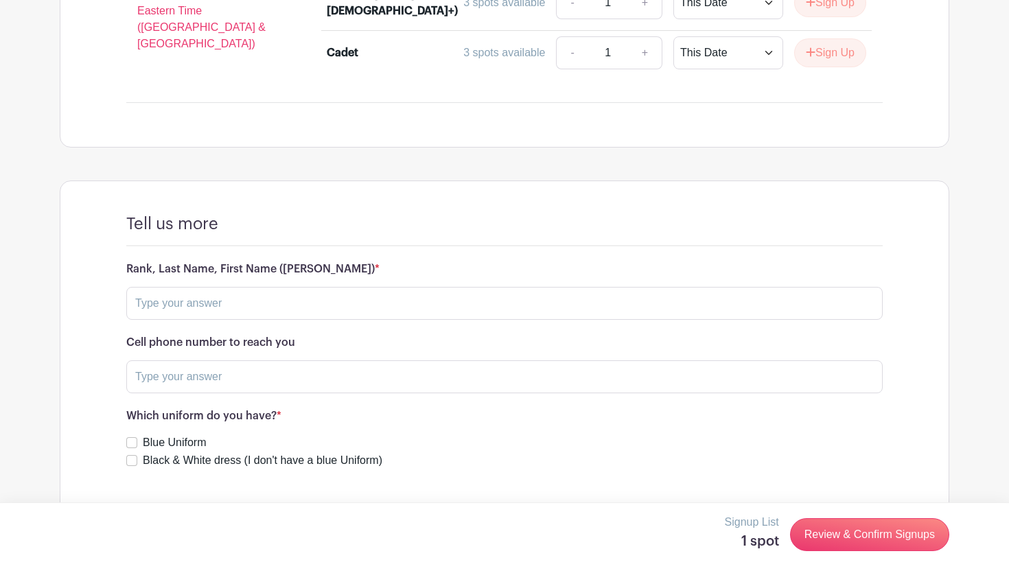
click at [663, 312] on form "Rank, Last Name, First Name ([PERSON_NAME]) * Cell phone number to reach you Wh…" at bounding box center [504, 366] width 757 height 206
click at [663, 297] on input "text" at bounding box center [504, 303] width 757 height 33
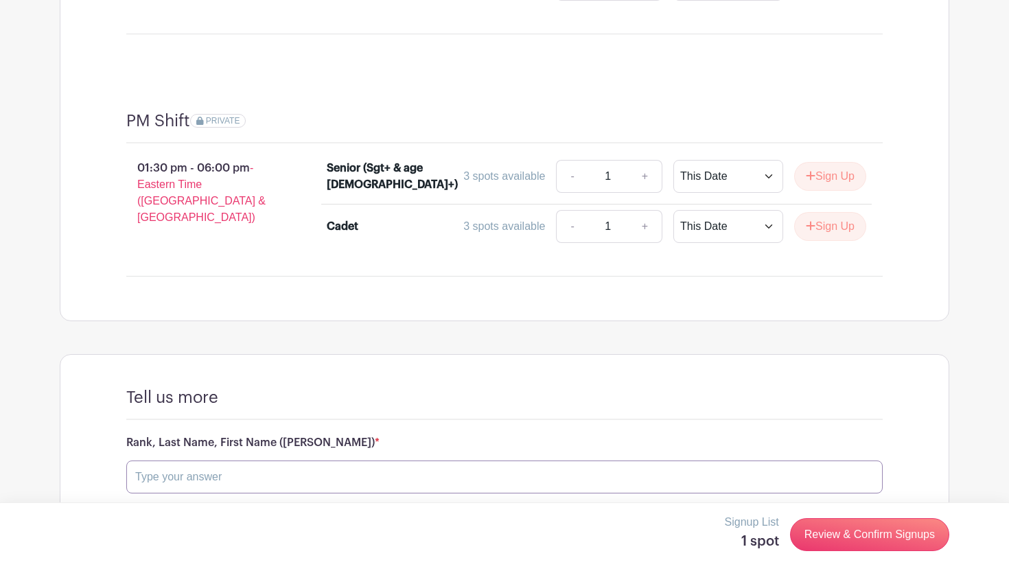
scroll to position [1236, 0]
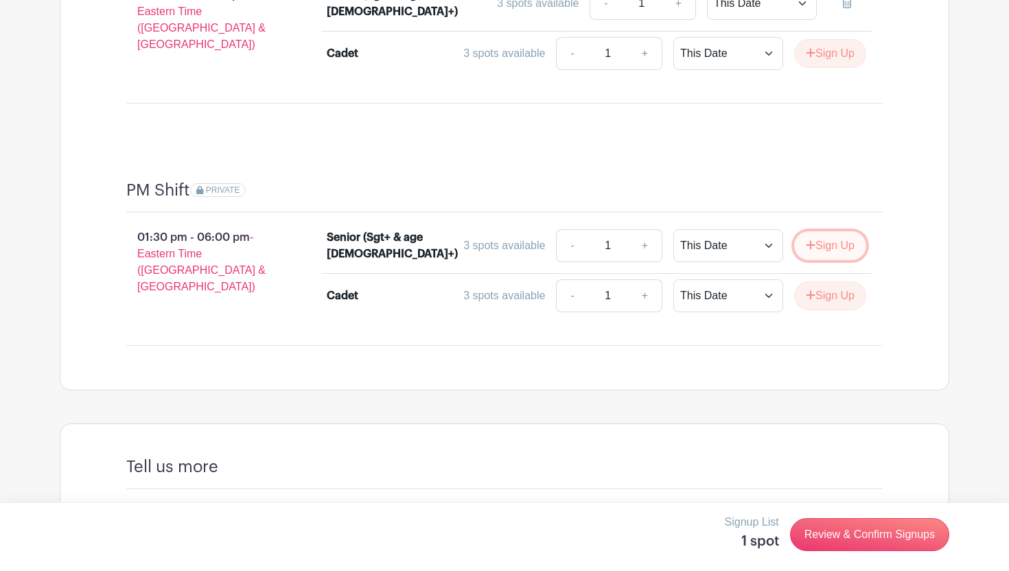
click at [816, 231] on button "Sign Up" at bounding box center [830, 245] width 72 height 29
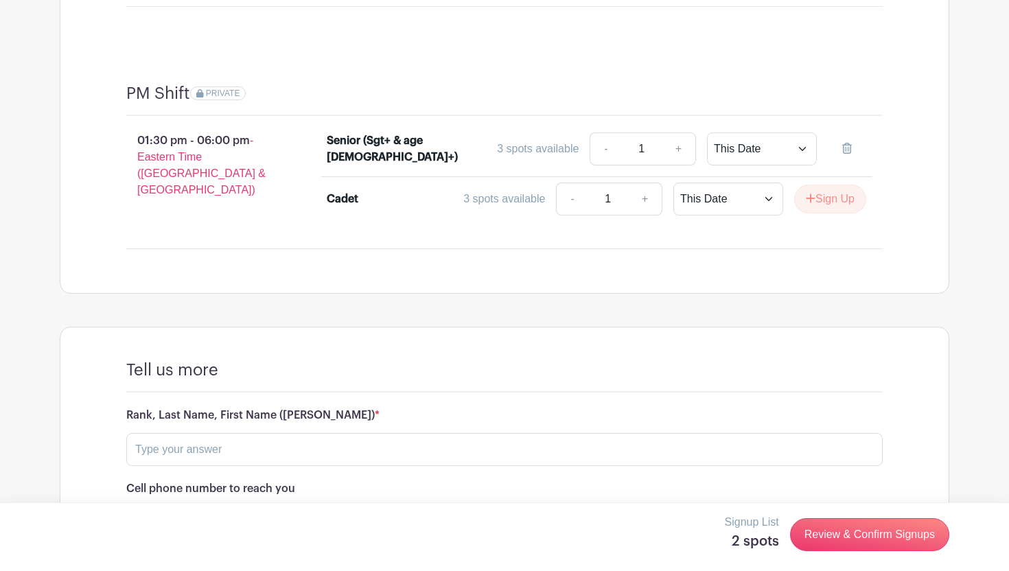
scroll to position [1495, 0]
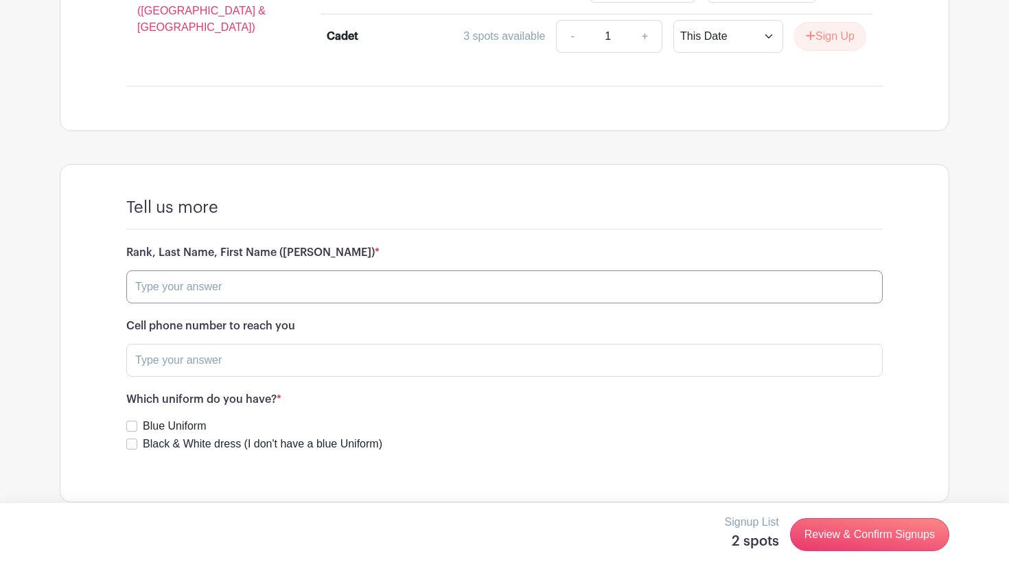
click at [359, 271] on input "text" at bounding box center [504, 287] width 757 height 33
type input "FSgt Mahmood"
click at [220, 344] on input "text" at bounding box center [504, 360] width 757 height 33
type input "[PHONE_NUMBER]"
click at [187, 418] on label "Blue Uniform" at bounding box center [174, 426] width 63 height 16
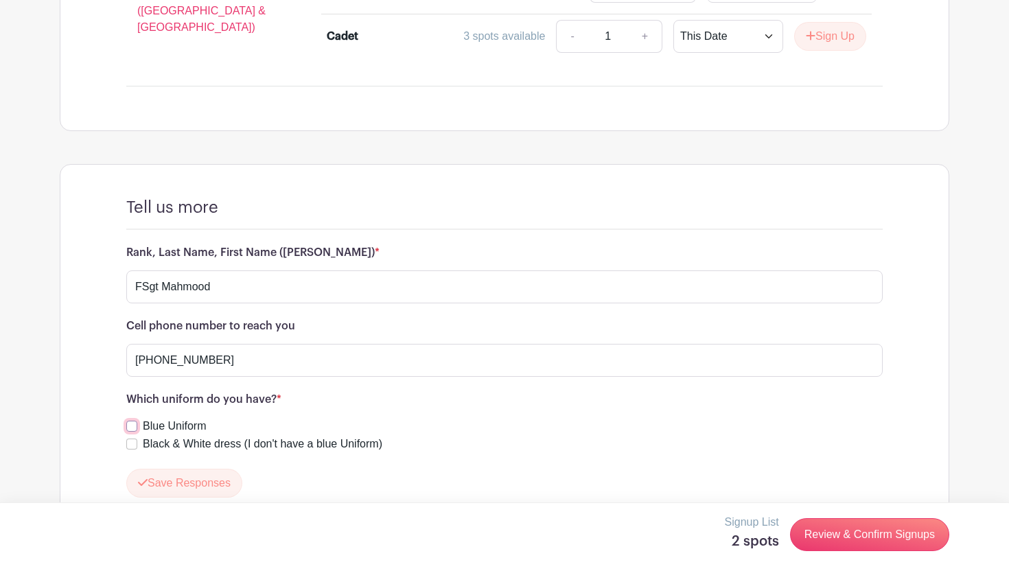
click at [137, 421] on input "Blue Uniform" at bounding box center [131, 426] width 11 height 11
checkbox input "true"
click at [212, 469] on button "Save Responses" at bounding box center [184, 483] width 116 height 29
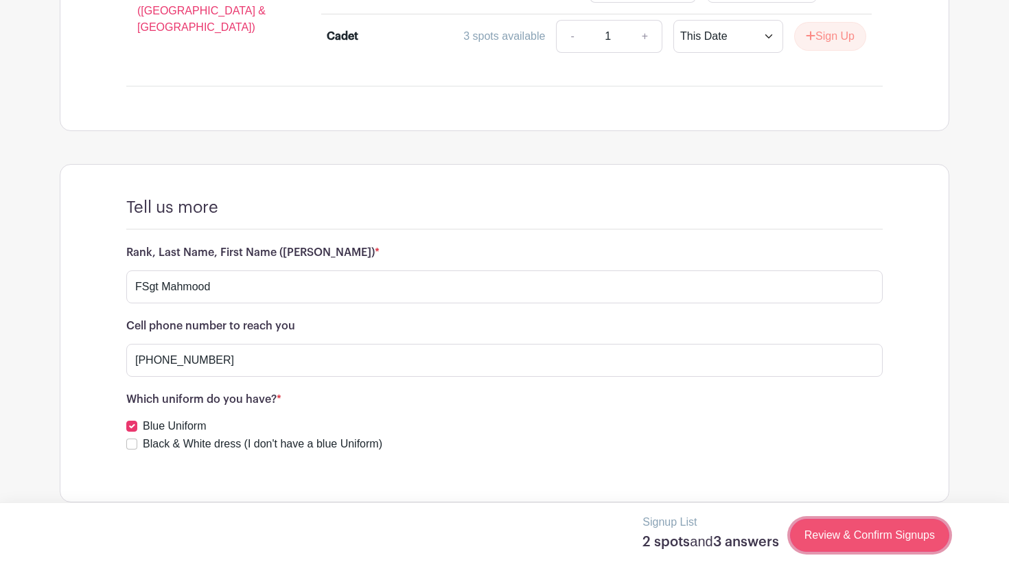
click at [892, 532] on link "Review & Confirm Signups" at bounding box center [869, 535] width 159 height 33
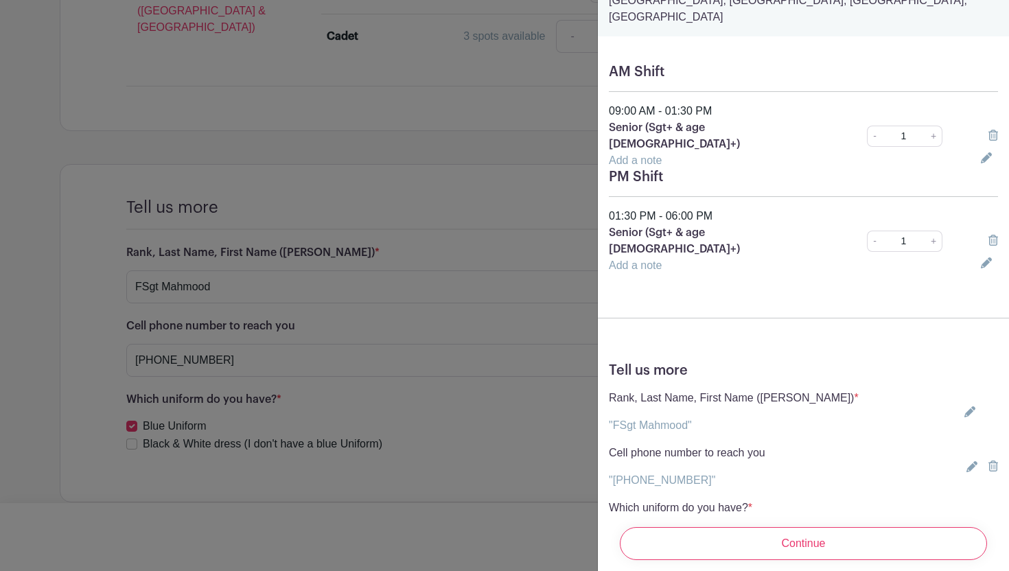
scroll to position [131, 0]
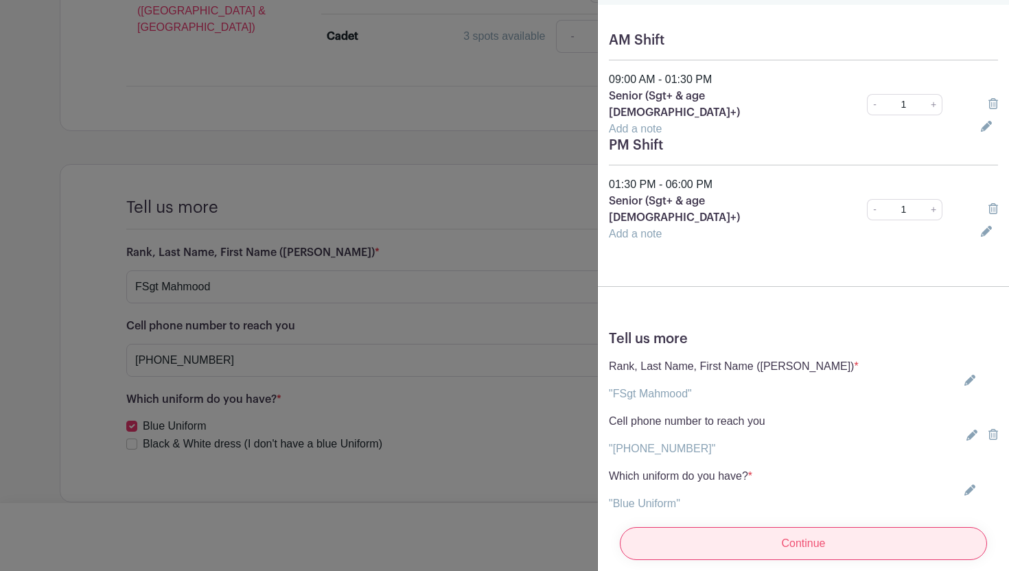
click at [661, 538] on input "Continue" at bounding box center [803, 543] width 367 height 33
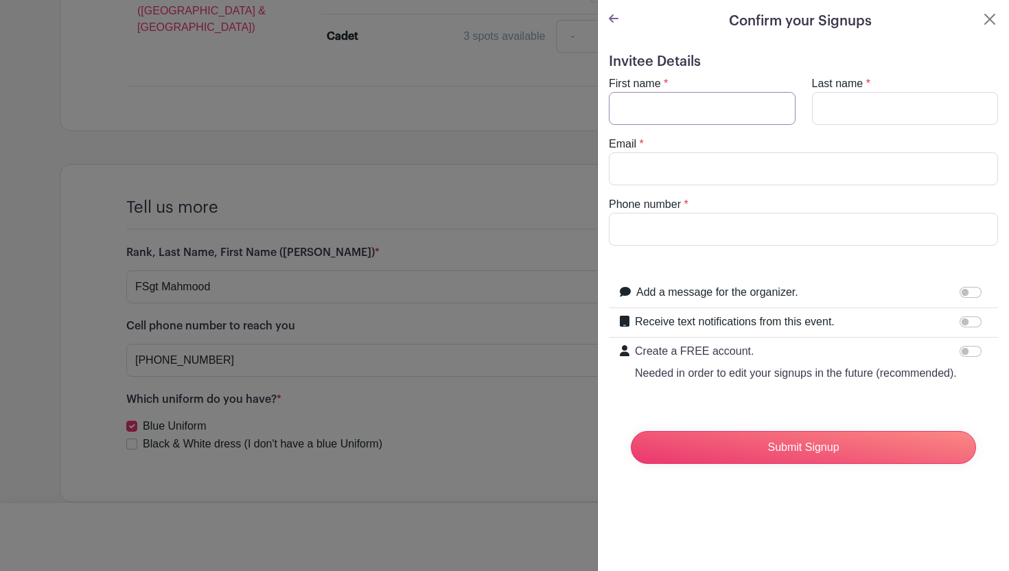
click at [693, 105] on input "First name" at bounding box center [702, 108] width 187 height 33
type input "Ruya"
click at [869, 92] on input "Last name" at bounding box center [905, 108] width 187 height 33
type input "Mahmood"
click at [838, 172] on input "Email" at bounding box center [803, 168] width 389 height 33
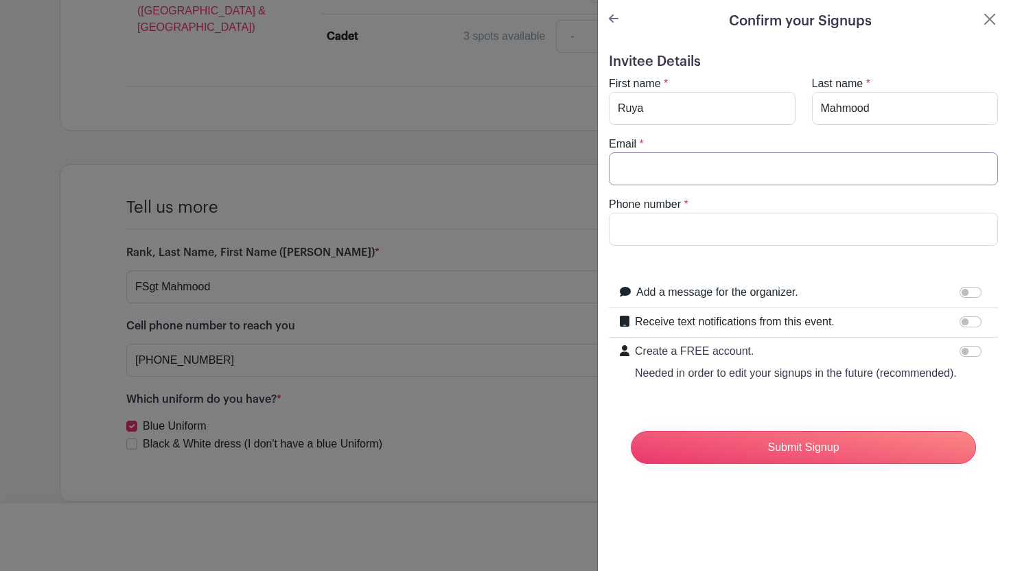
type input "[EMAIL_ADDRESS][DOMAIN_NAME]"
click at [753, 235] on input "Phone number" at bounding box center [803, 229] width 389 height 33
type input "[PHONE_NUMBER]"
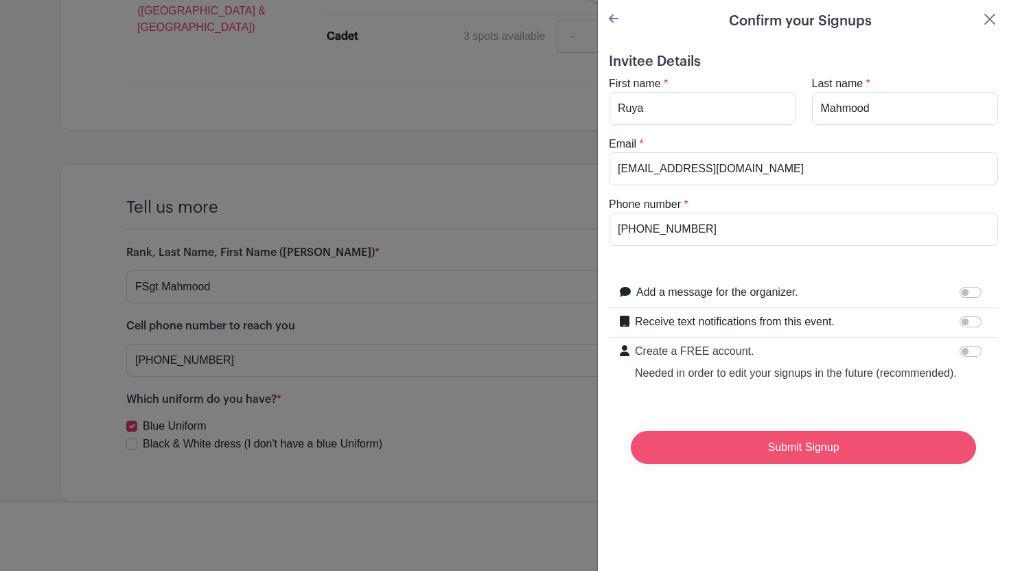
click at [792, 435] on input "Submit Signup" at bounding box center [803, 447] width 345 height 33
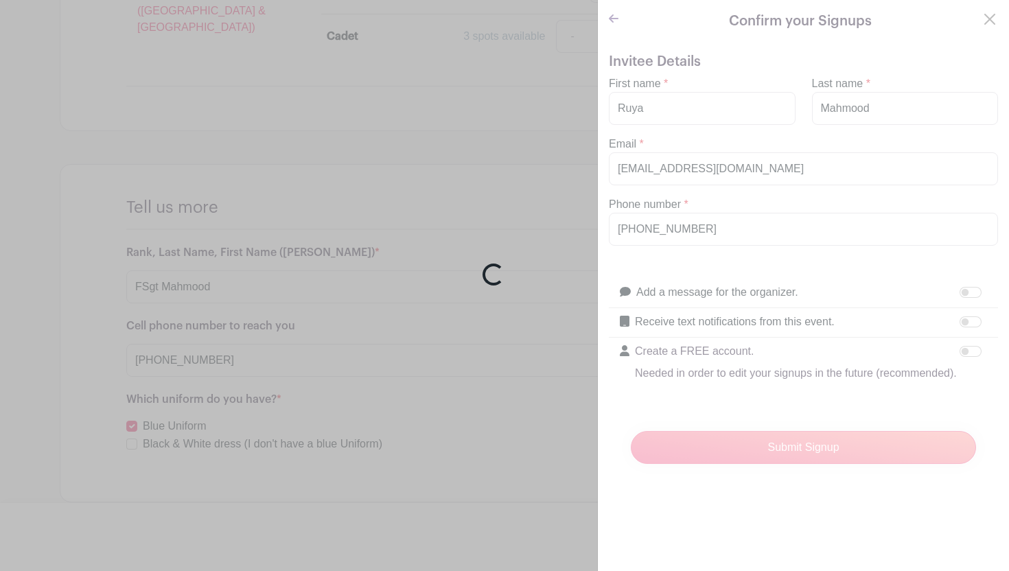
scroll to position [1524, 0]
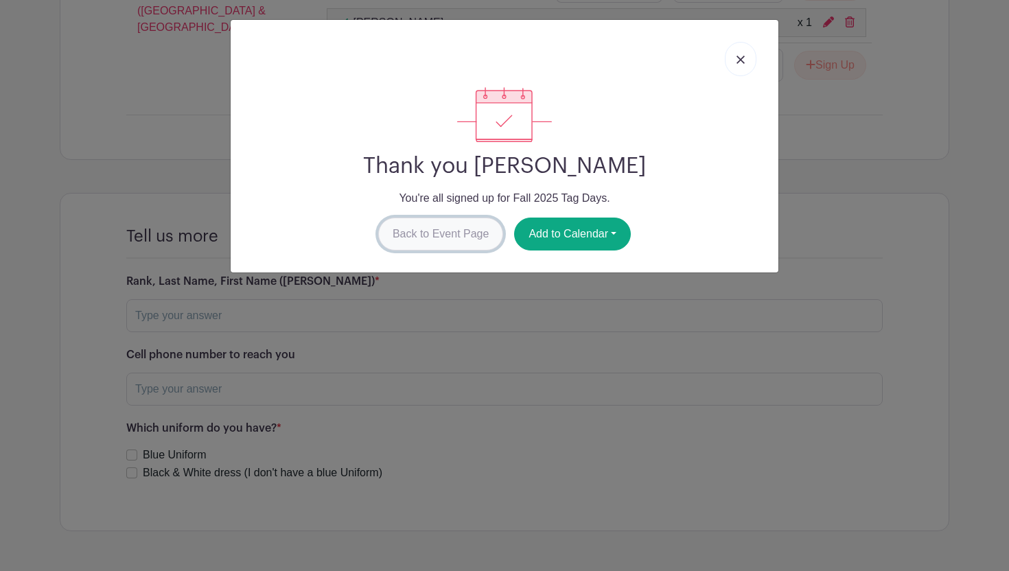
click at [442, 238] on link "Back to Event Page" at bounding box center [441, 234] width 126 height 33
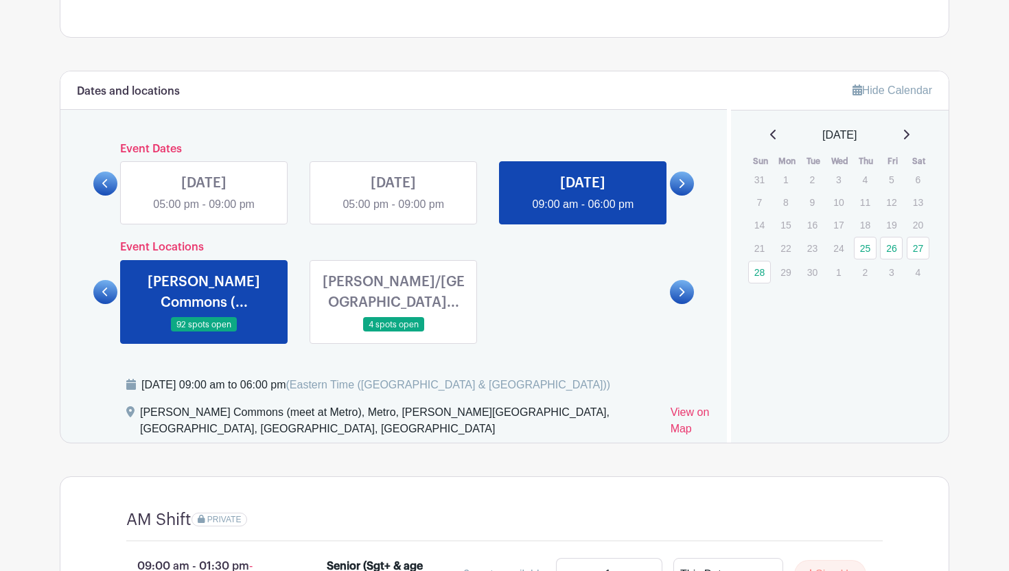
scroll to position [569, 0]
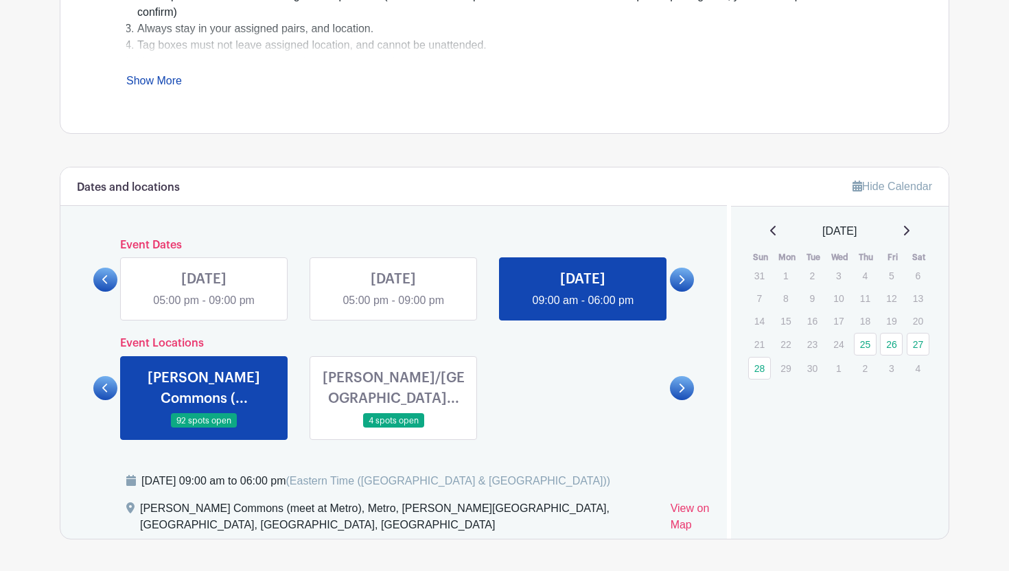
click at [393, 428] on link at bounding box center [393, 428] width 0 height 0
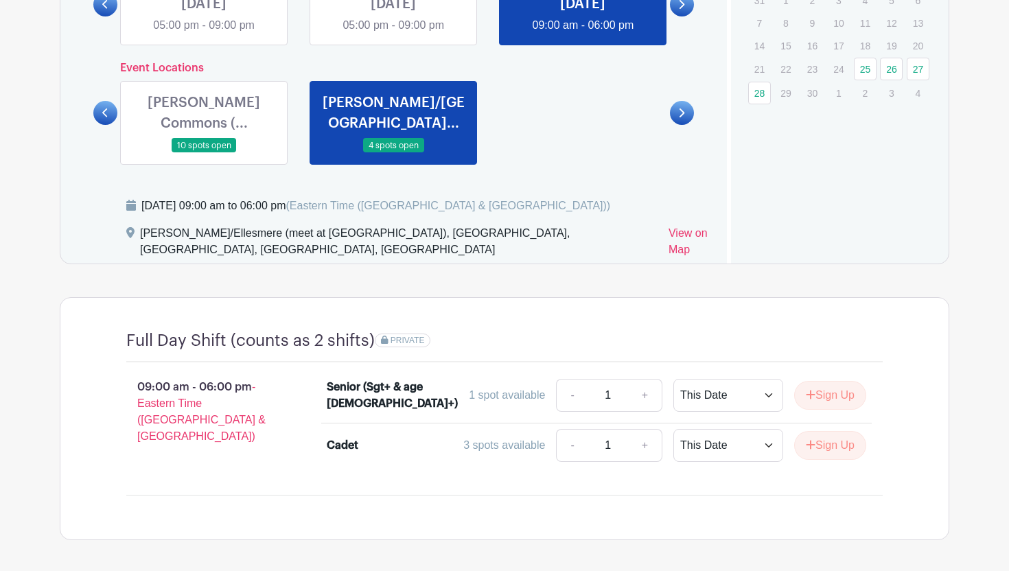
scroll to position [845, 0]
click at [204, 152] on link at bounding box center [204, 152] width 0 height 0
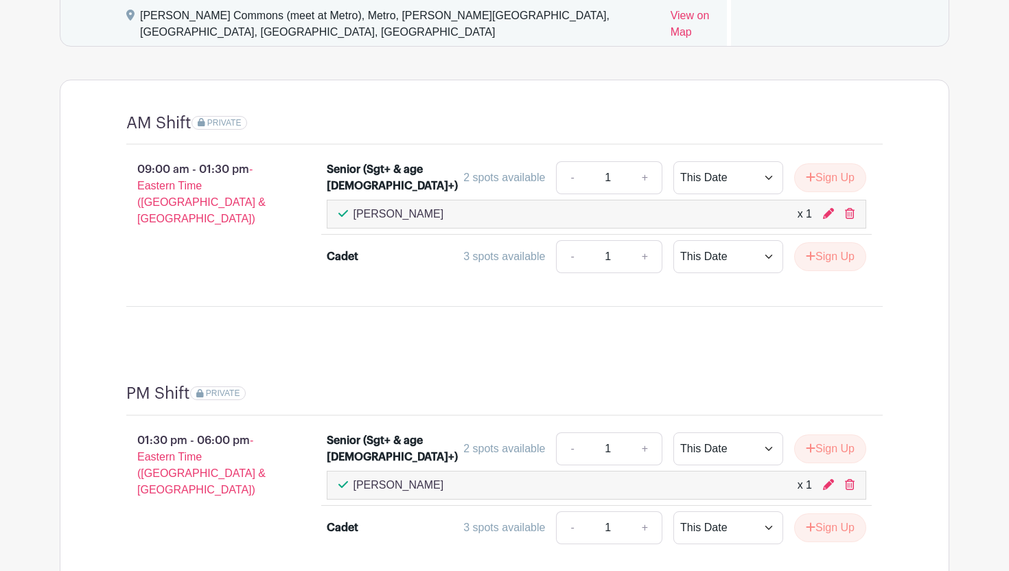
scroll to position [1120, 0]
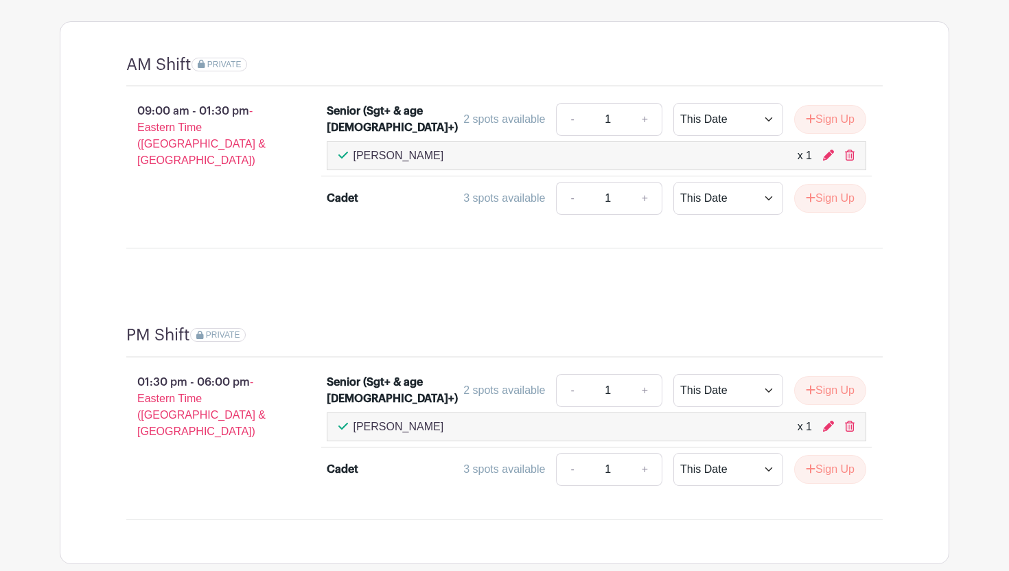
click at [858, 141] on div "[PERSON_NAME] x 1" at bounding box center [597, 155] width 540 height 29
click at [851, 150] on icon at bounding box center [850, 155] width 10 height 11
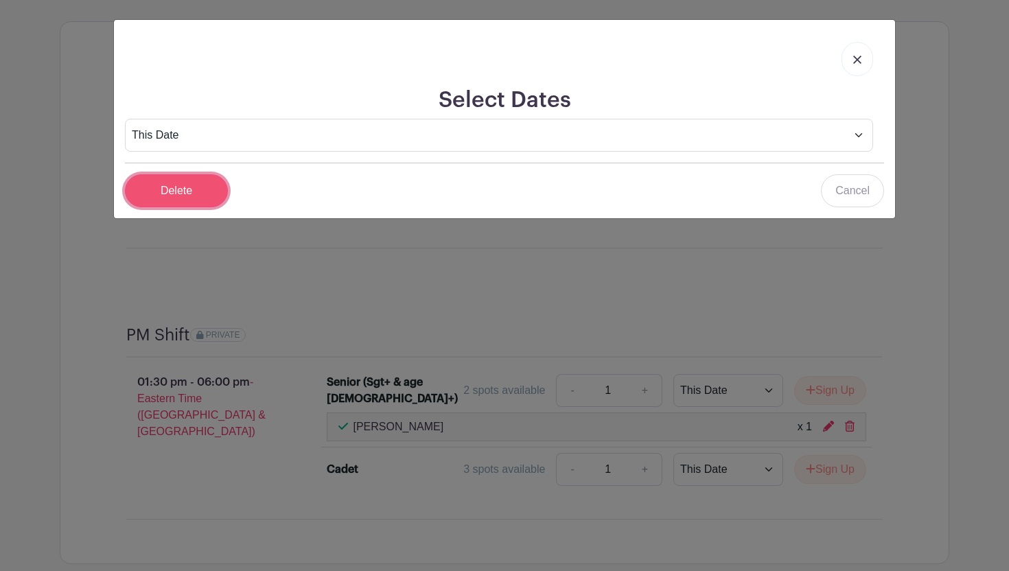
click at [193, 190] on input "Delete" at bounding box center [176, 190] width 103 height 33
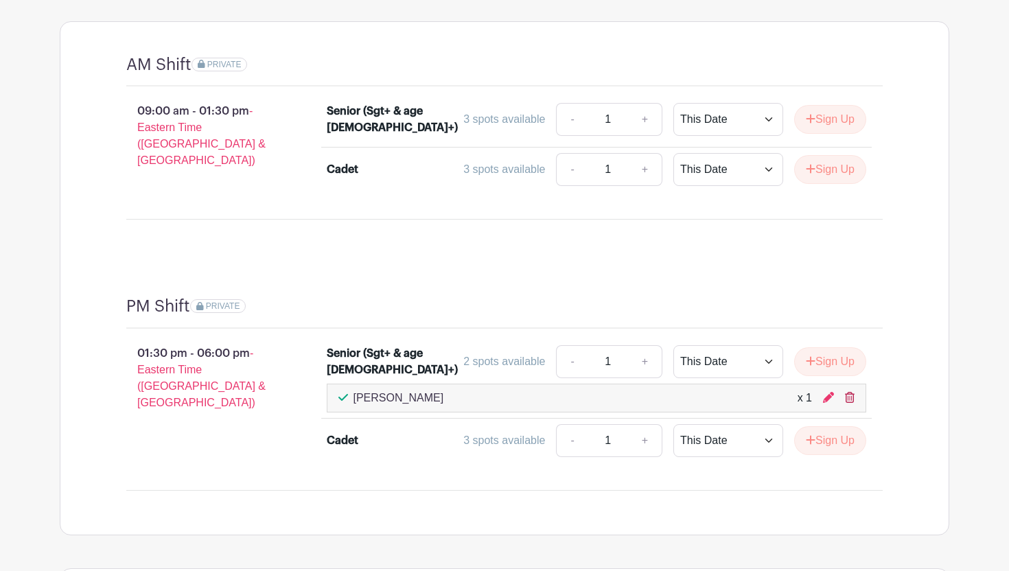
click at [847, 392] on icon at bounding box center [850, 397] width 10 height 11
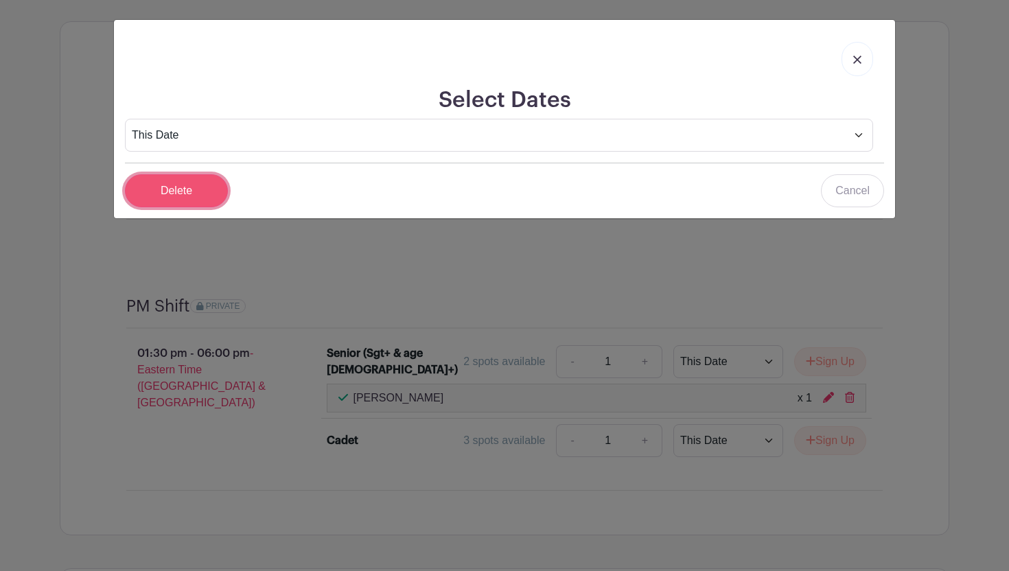
click at [213, 185] on input "Delete" at bounding box center [176, 190] width 103 height 33
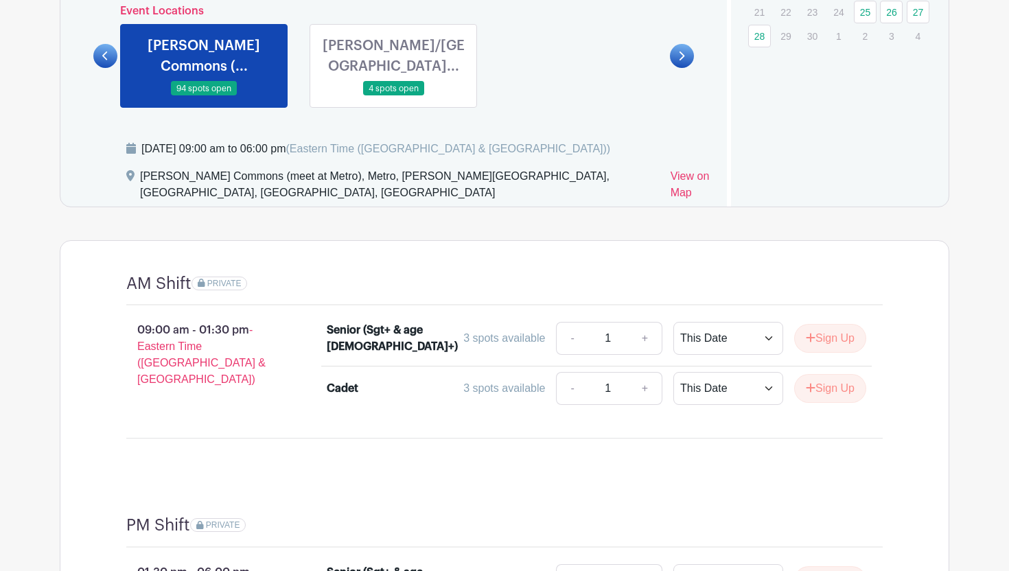
scroll to position [870, 0]
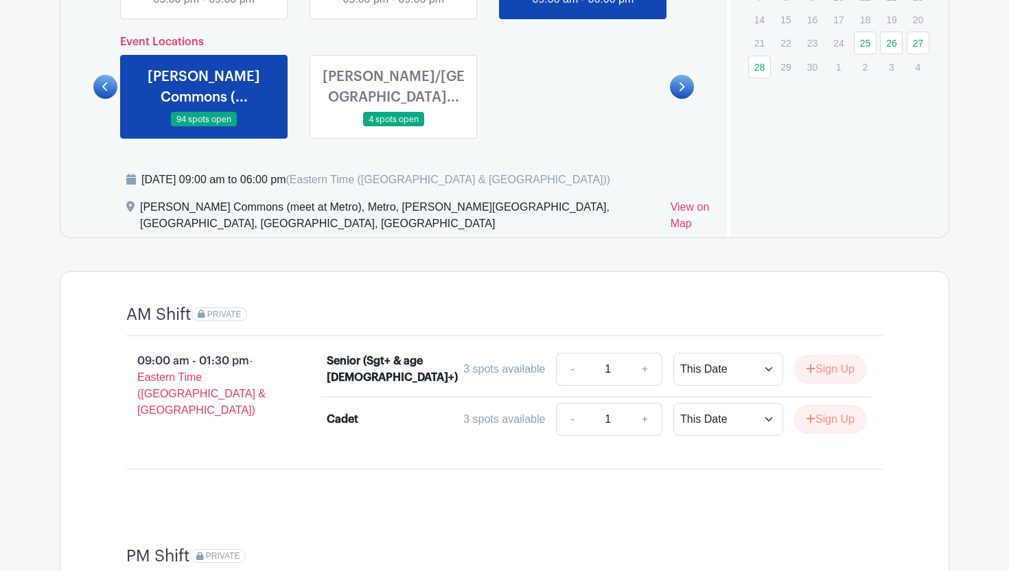
click at [395, 126] on div "[PERSON_NAME]/[GEOGRAPHIC_DATA]... 4 spots open" at bounding box center [394, 97] width 190 height 84
click at [393, 127] on link at bounding box center [393, 127] width 0 height 0
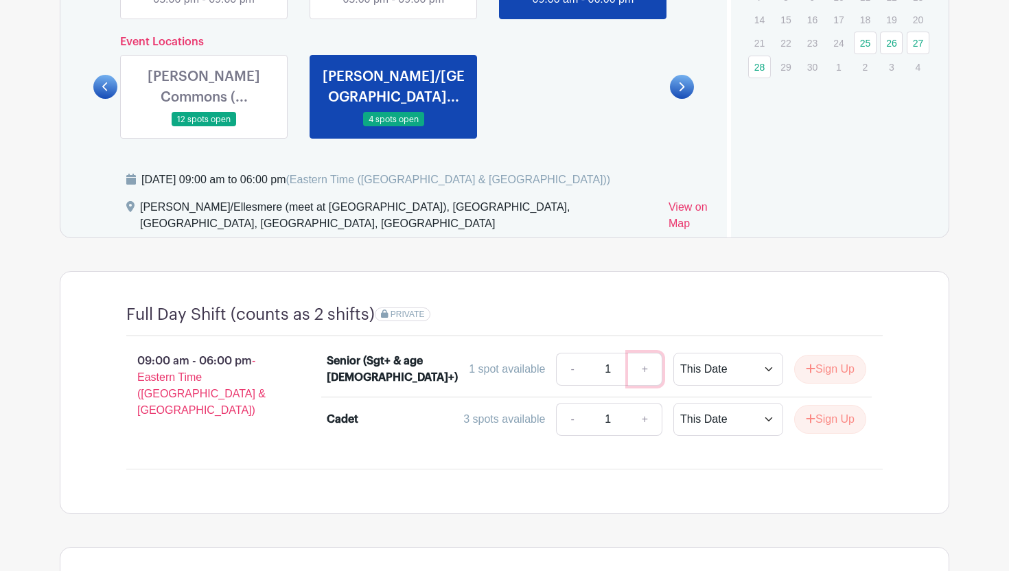
click at [634, 365] on link "+" at bounding box center [645, 369] width 34 height 33
click at [640, 408] on link "+" at bounding box center [645, 419] width 34 height 33
click at [640, 409] on link "+" at bounding box center [645, 419] width 34 height 33
type input "3"
click at [809, 415] on icon "submit" at bounding box center [811, 418] width 10 height 11
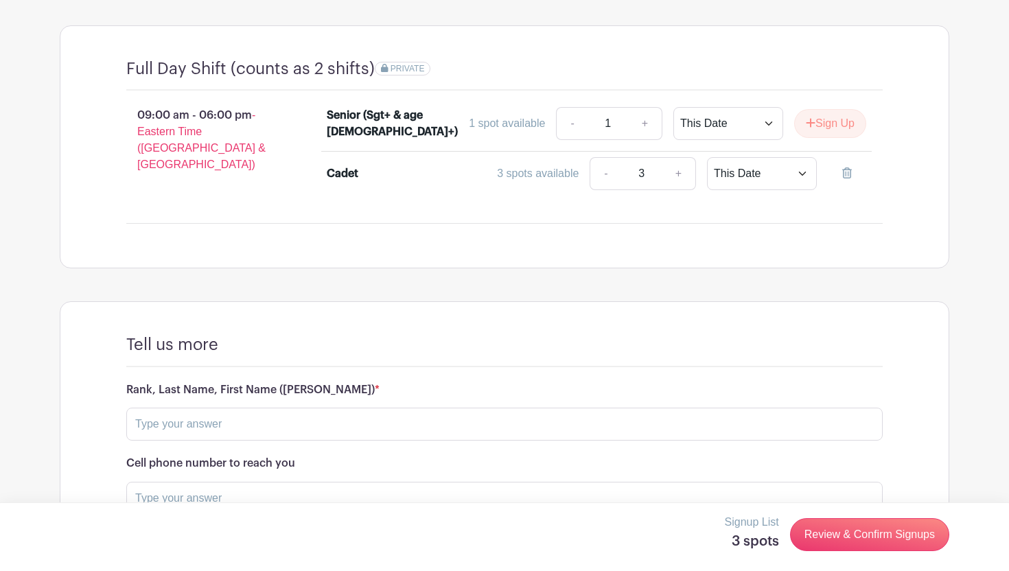
scroll to position [1042, 0]
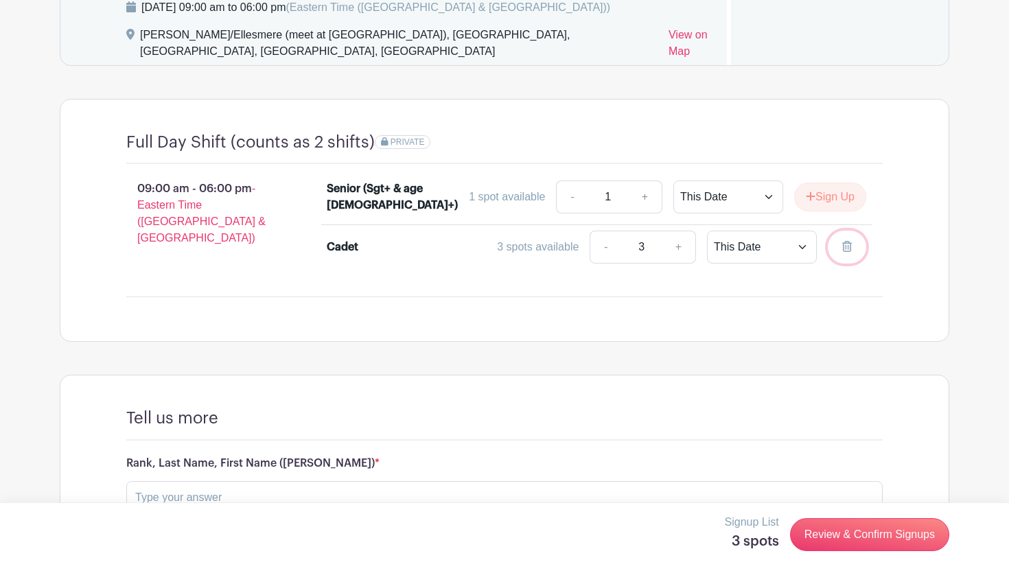
click at [840, 254] on link at bounding box center [847, 247] width 38 height 33
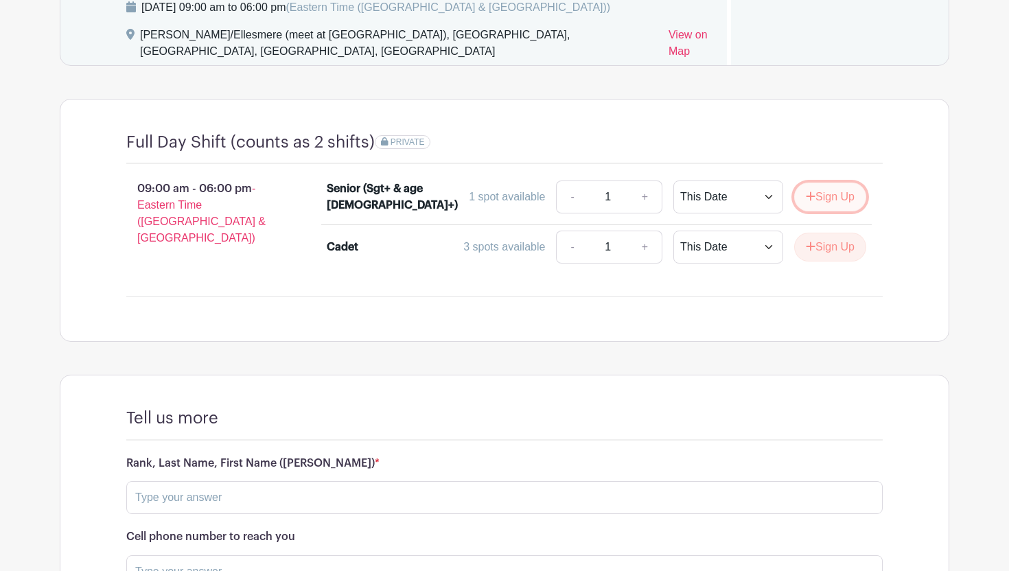
click at [817, 194] on button "Sign Up" at bounding box center [830, 197] width 72 height 29
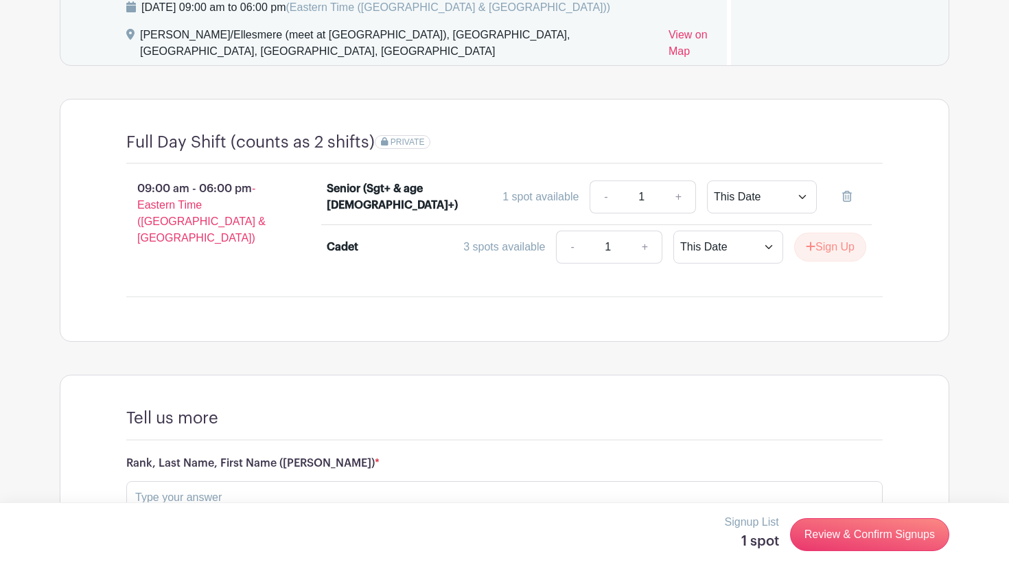
scroll to position [1270, 0]
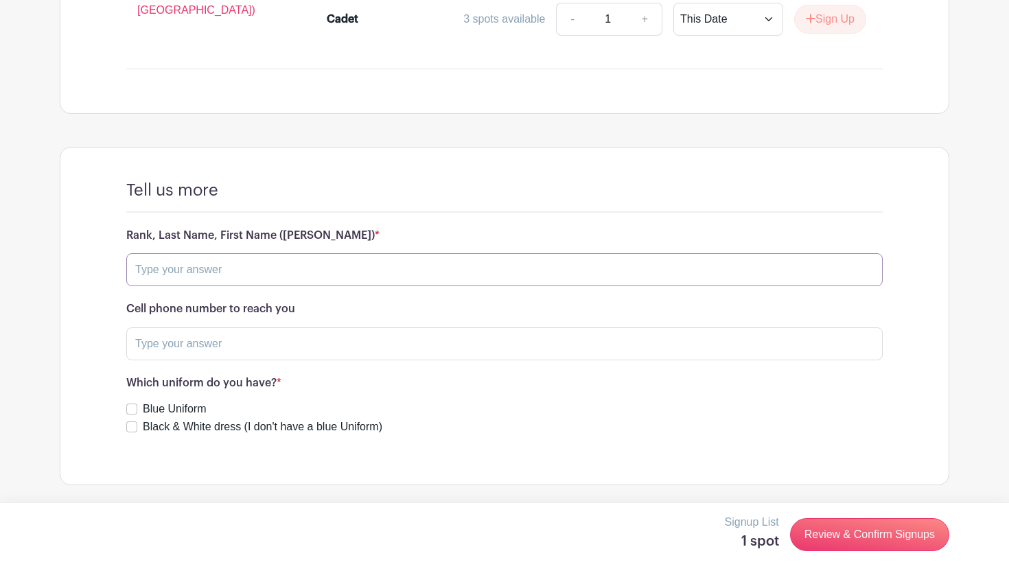
click at [494, 270] on input "text" at bounding box center [504, 269] width 757 height 33
type input "FSgt Mahmood"
click at [189, 347] on input "text" at bounding box center [504, 344] width 757 height 33
type input "[PHONE_NUMBER]"
click at [159, 413] on label "Blue Uniform" at bounding box center [174, 409] width 63 height 16
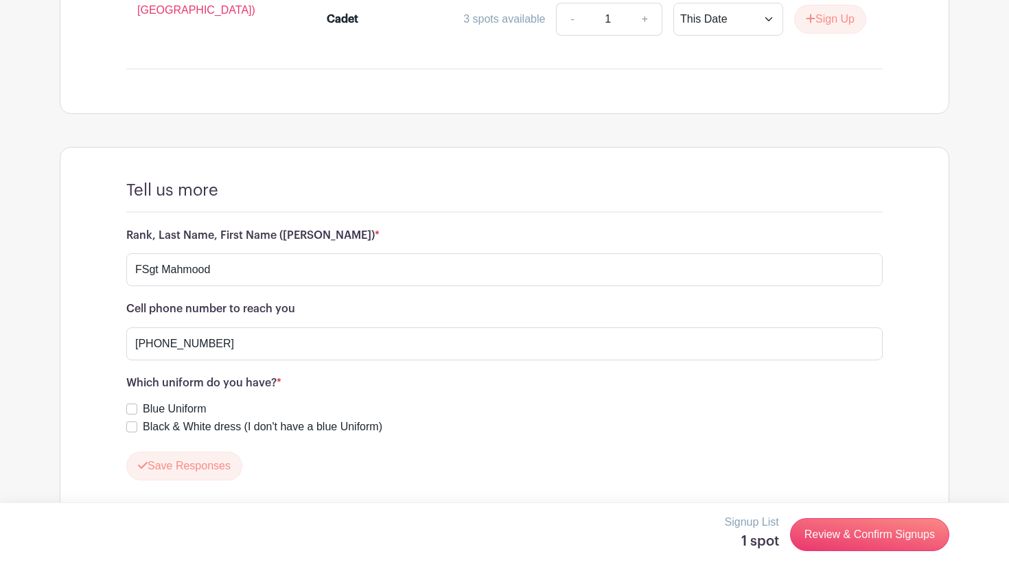
click at [137, 413] on input "Blue Uniform" at bounding box center [131, 409] width 11 height 11
checkbox input "true"
click at [831, 543] on link "Review & Confirm Signups" at bounding box center [869, 534] width 159 height 33
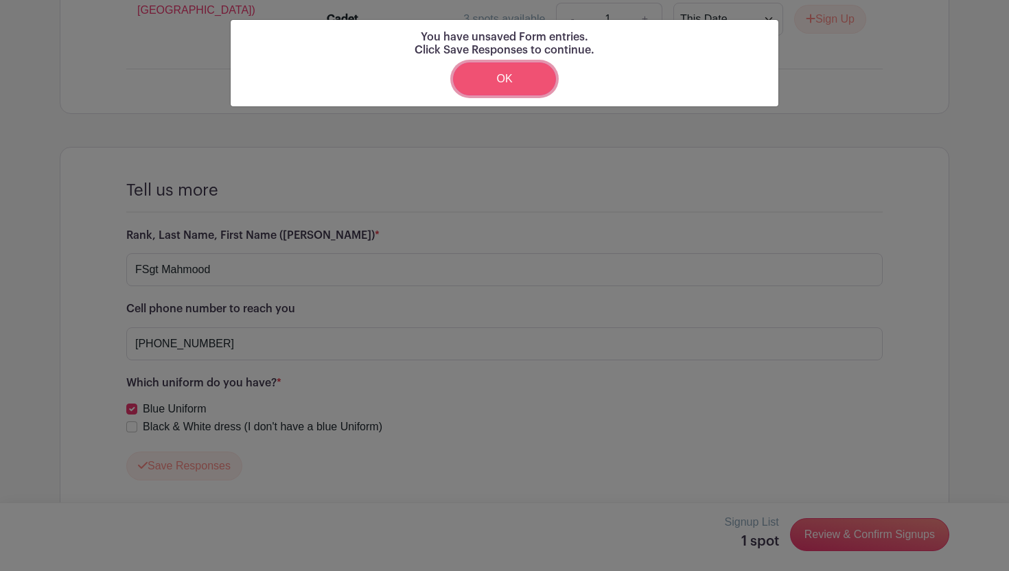
click at [502, 86] on link "OK" at bounding box center [504, 78] width 103 height 33
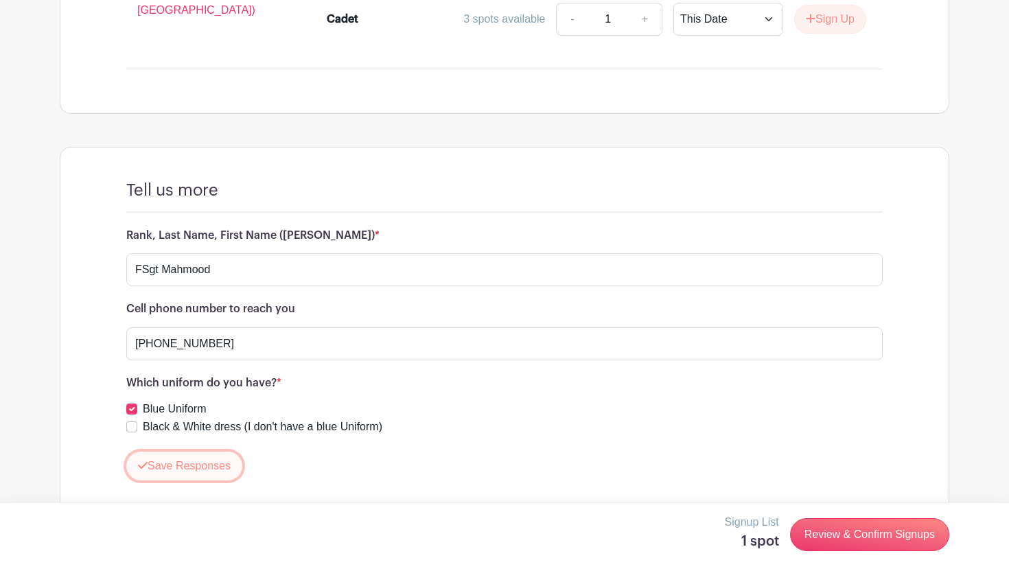
click at [201, 461] on button "Save Responses" at bounding box center [184, 466] width 116 height 29
click at [843, 533] on link "Review & Confirm Signups" at bounding box center [869, 535] width 159 height 33
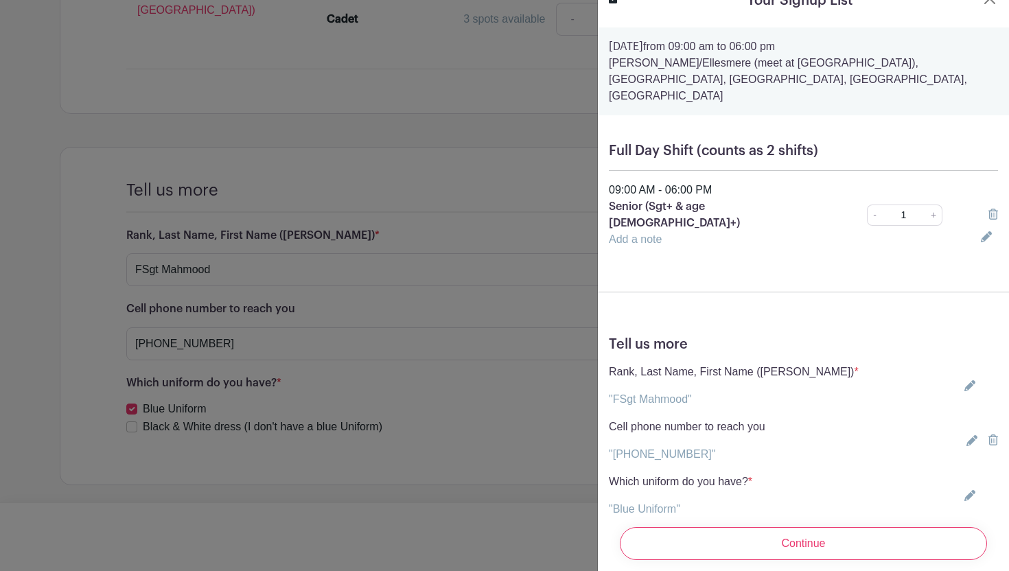
scroll to position [38, 0]
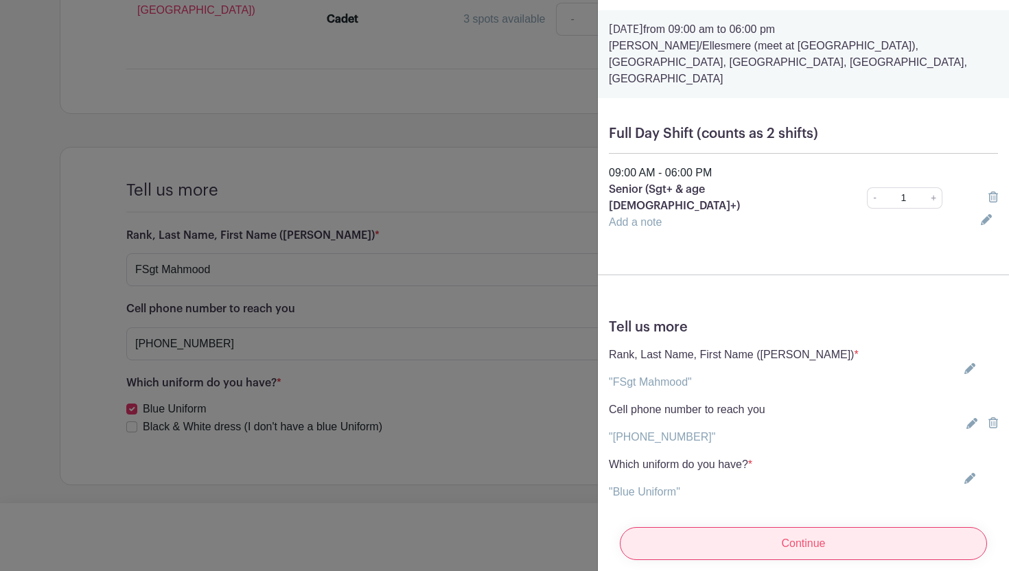
click at [711, 543] on input "Continue" at bounding box center [803, 543] width 367 height 33
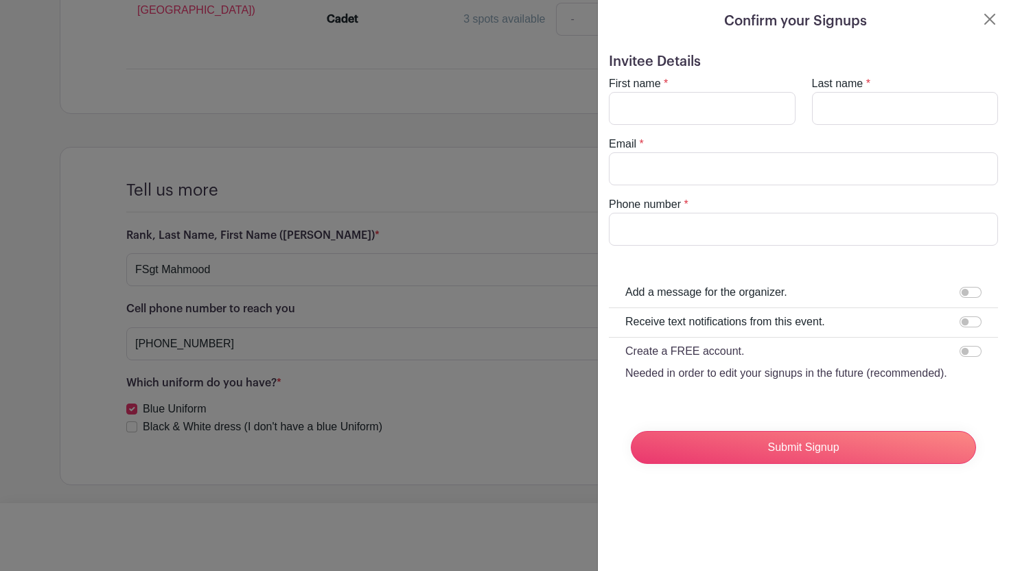
scroll to position [0, 0]
click at [739, 102] on input "First name" at bounding box center [702, 108] width 187 height 33
click at [852, 119] on input "Last name" at bounding box center [905, 108] width 187 height 33
type input "Mahmood"
click at [707, 109] on input "First name" at bounding box center [702, 108] width 187 height 33
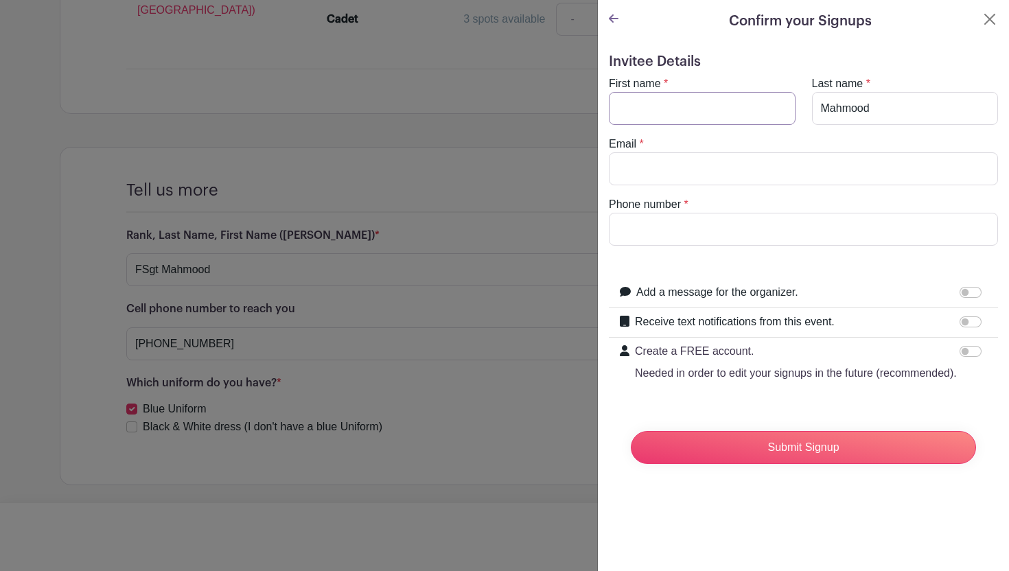
type input "Ruya"
click at [671, 181] on input "Email" at bounding box center [803, 168] width 389 height 33
type input "[EMAIL_ADDRESS][DOMAIN_NAME]"
click at [672, 239] on input "Phone number" at bounding box center [803, 229] width 389 height 33
type input "[PHONE_NUMBER]"
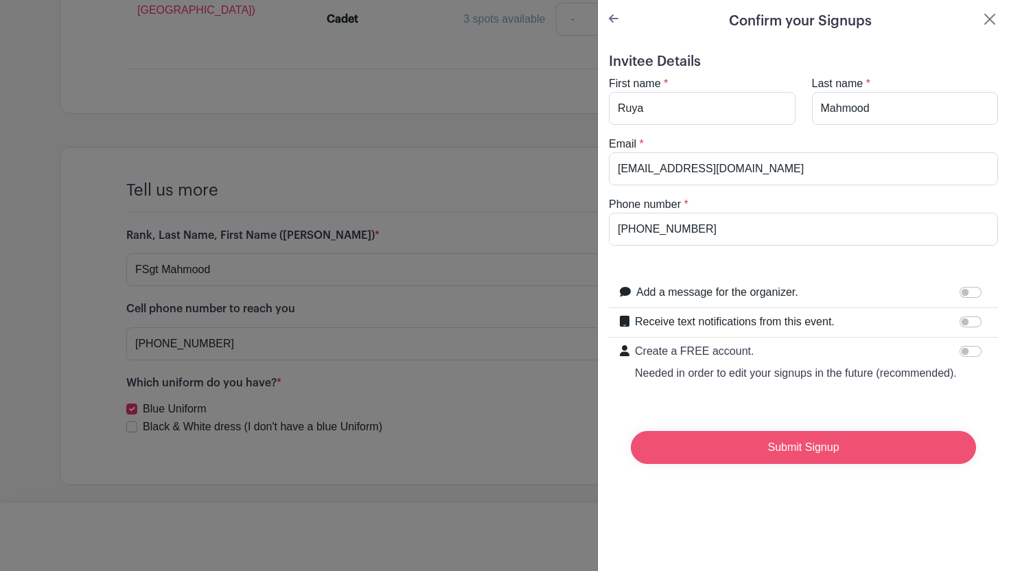
click at [710, 453] on input "Submit Signup" at bounding box center [803, 447] width 345 height 33
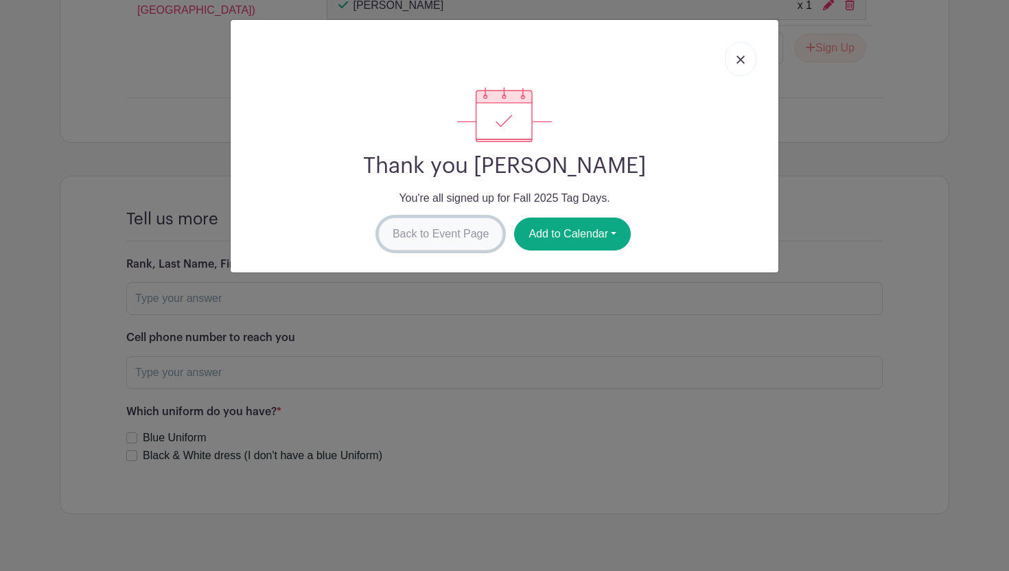
click at [436, 240] on link "Back to Event Page" at bounding box center [441, 234] width 126 height 33
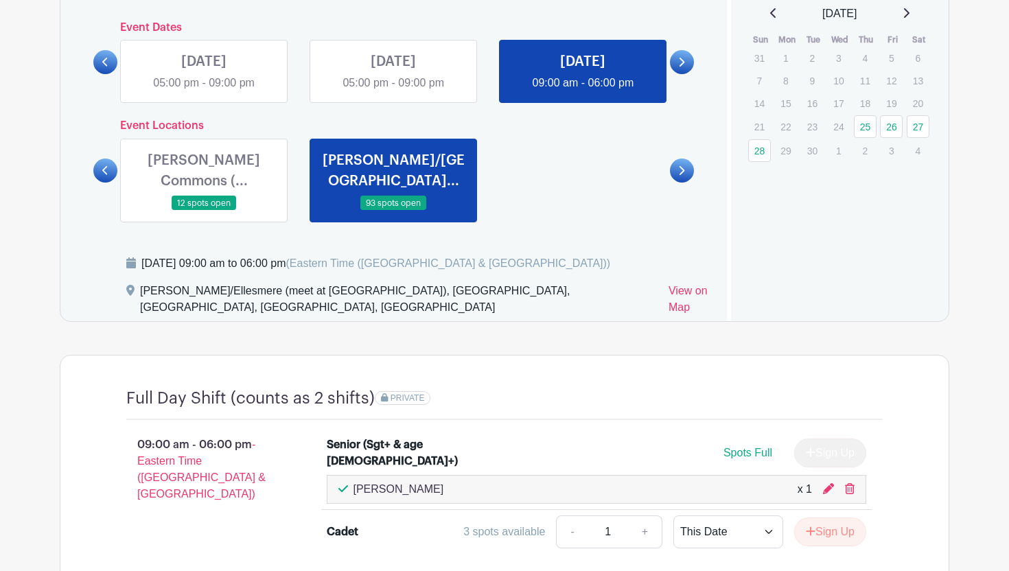
scroll to position [952, 0]
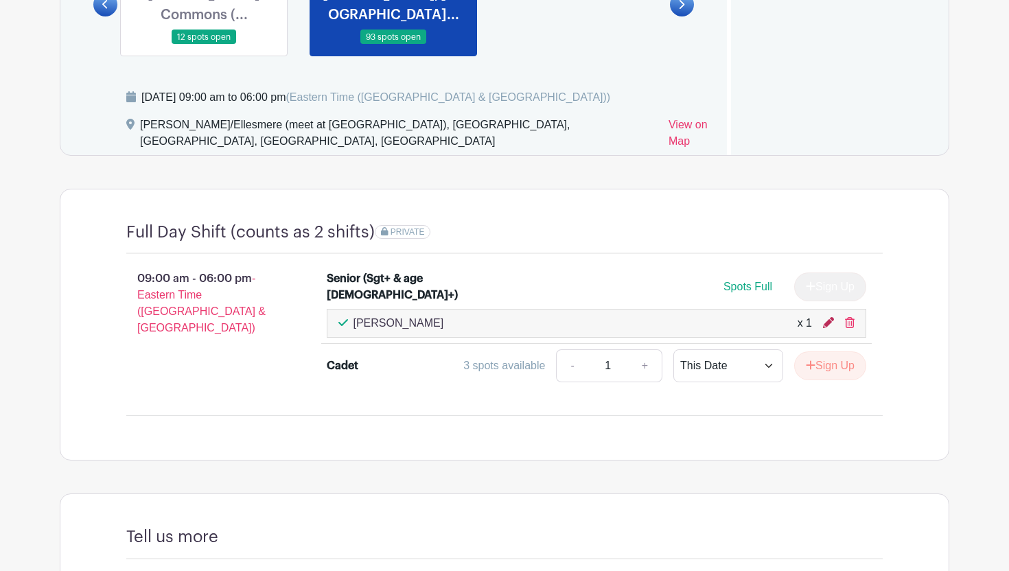
click at [827, 324] on icon at bounding box center [828, 322] width 11 height 11
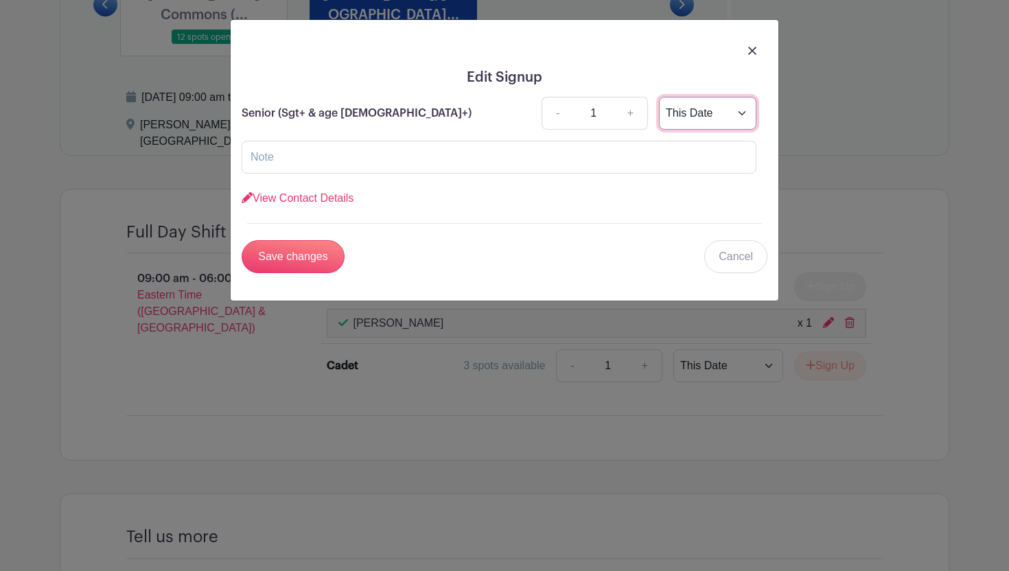
click at [717, 104] on select "This Date Select Dates" at bounding box center [707, 113] width 97 height 33
click at [752, 49] on img at bounding box center [752, 51] width 8 height 8
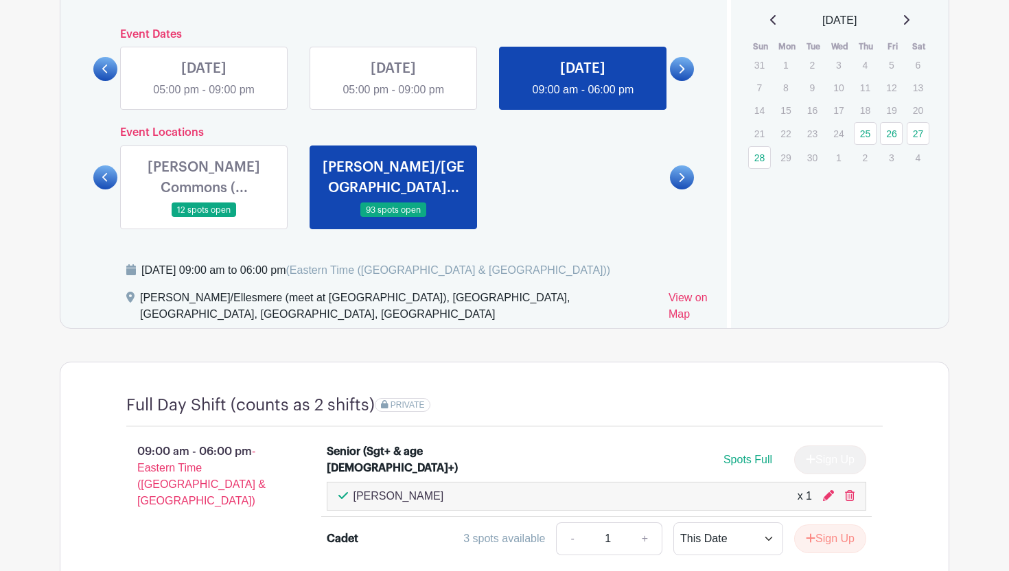
scroll to position [774, 0]
